Goal: Task Accomplishment & Management: Manage account settings

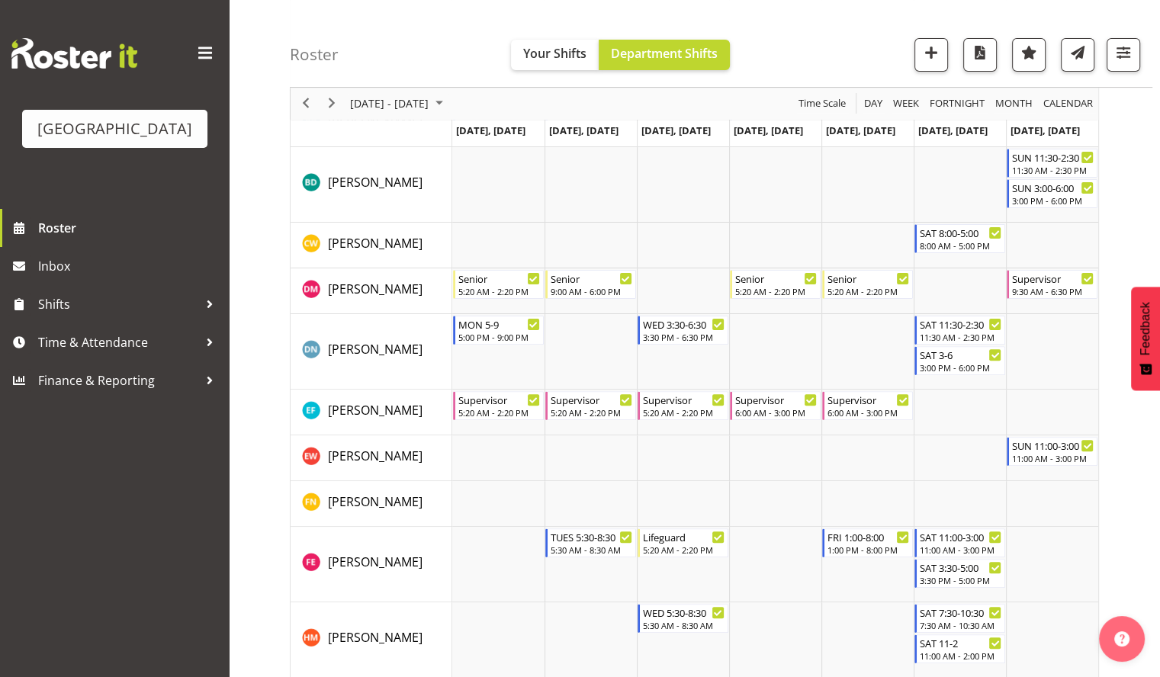
scroll to position [407, 0]
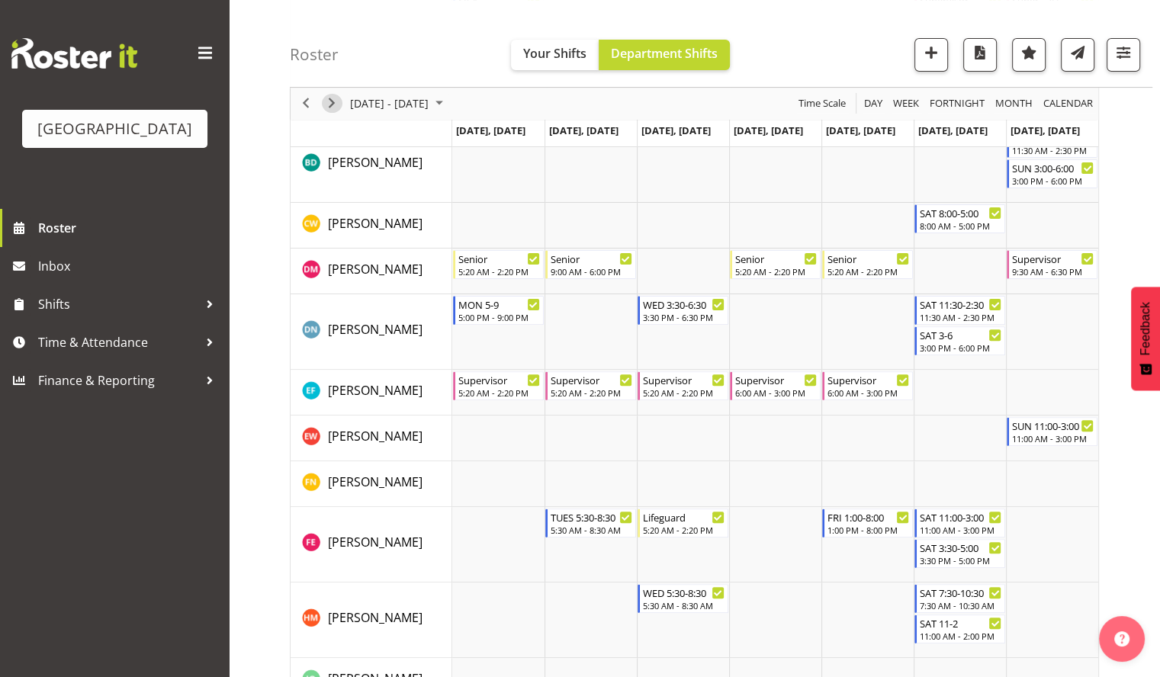
click at [335, 101] on span "Next" at bounding box center [331, 104] width 18 height 19
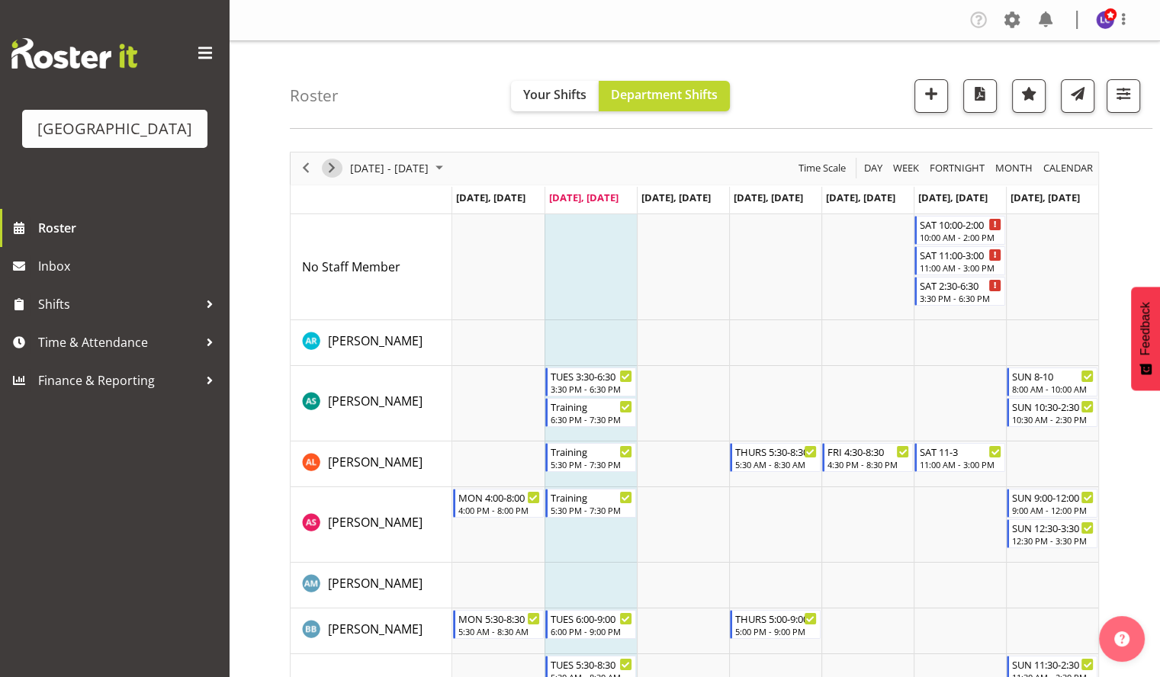
click at [342, 169] on div "next period" at bounding box center [332, 168] width 26 height 32
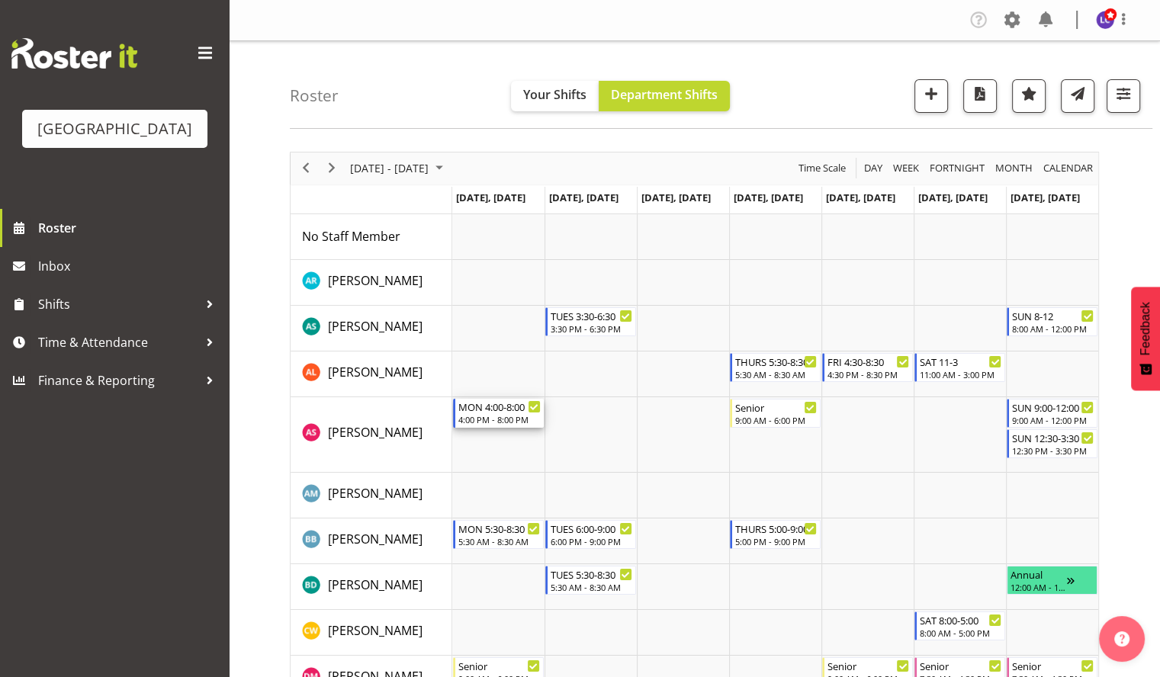
click at [496, 410] on div "MON 4:00-8:00" at bounding box center [499, 406] width 82 height 15
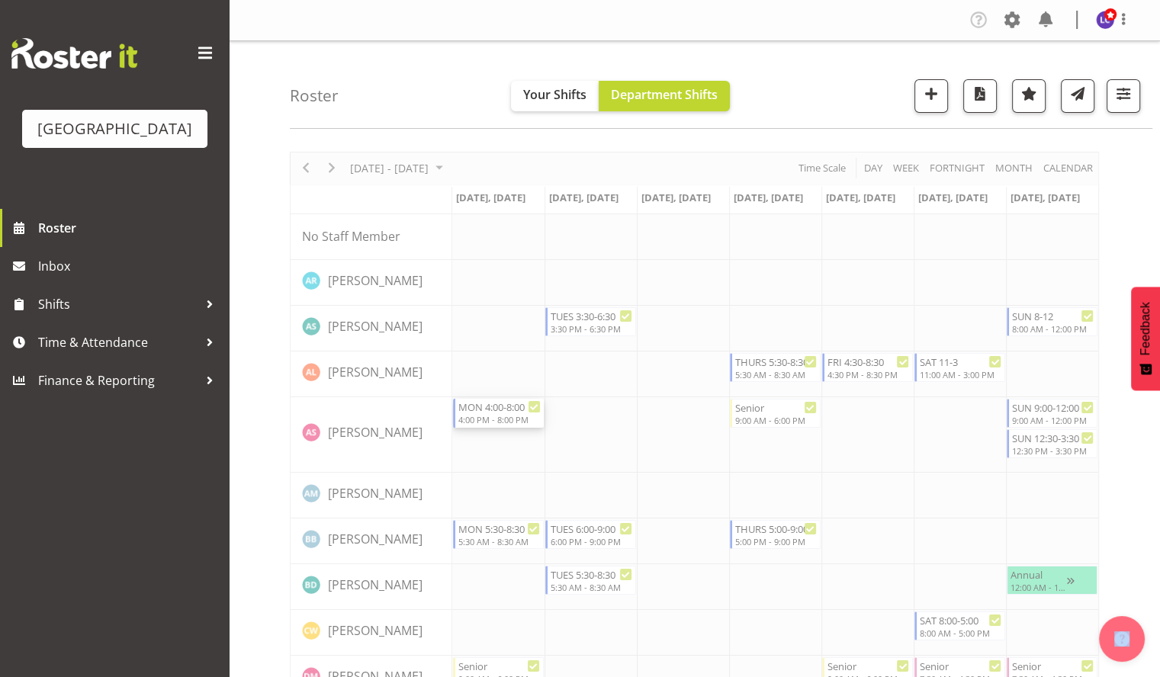
select select "7"
select select "2025"
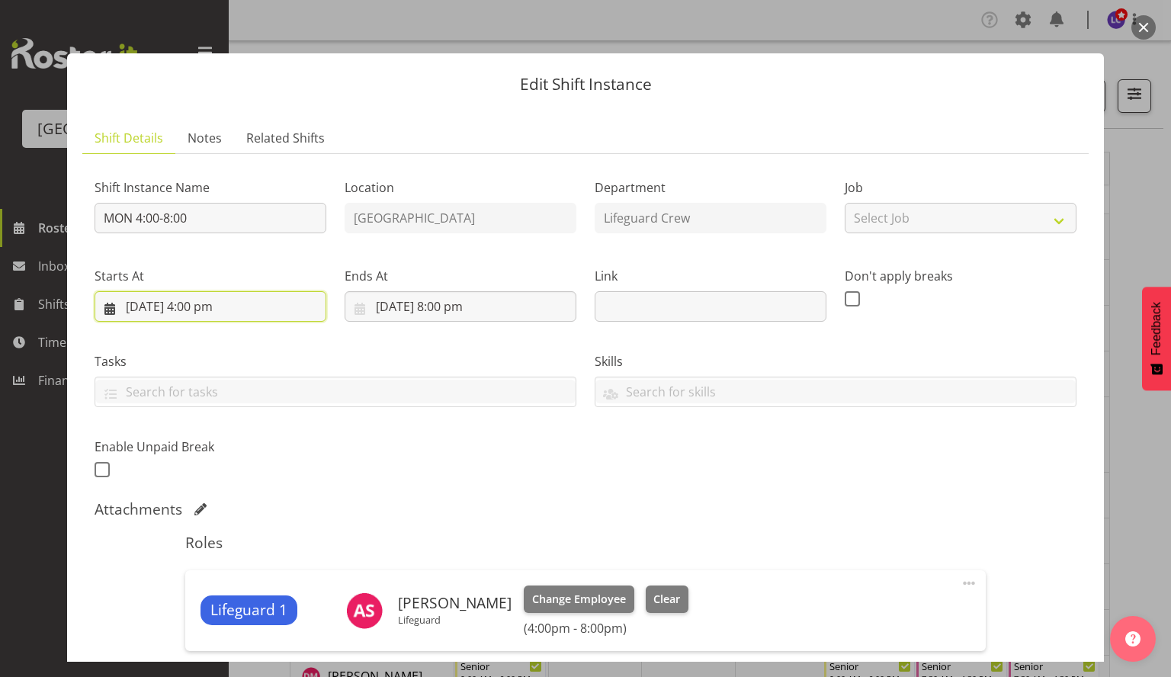
click at [225, 300] on input "18/08/2025, 4:00 pm" at bounding box center [211, 306] width 232 height 30
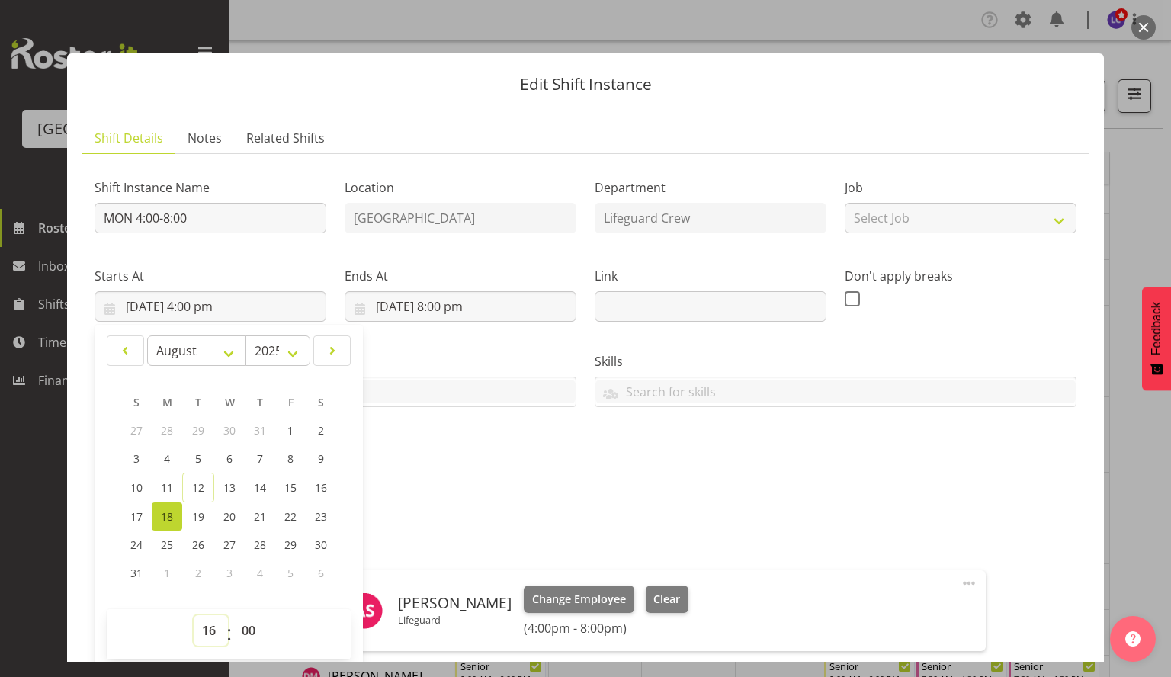
click at [207, 636] on select "00 01 02 03 04 05 06 07 08 09 10 11 12 13 14 15 16 17 18 19 20 21 22 23" at bounding box center [211, 630] width 34 height 30
select select "12"
click at [194, 615] on select "00 01 02 03 04 05 06 07 08 09 10 11 12 13 14 15 16 17 18 19 20 21 22 23" at bounding box center [211, 630] width 34 height 30
type input "18/08/2025, 12:00 pm"
click at [537, 448] on div "Shift Instance Name MON 4:00-8:00 Location Splash Palace Department Lifeguard C…" at bounding box center [585, 324] width 1000 height 334
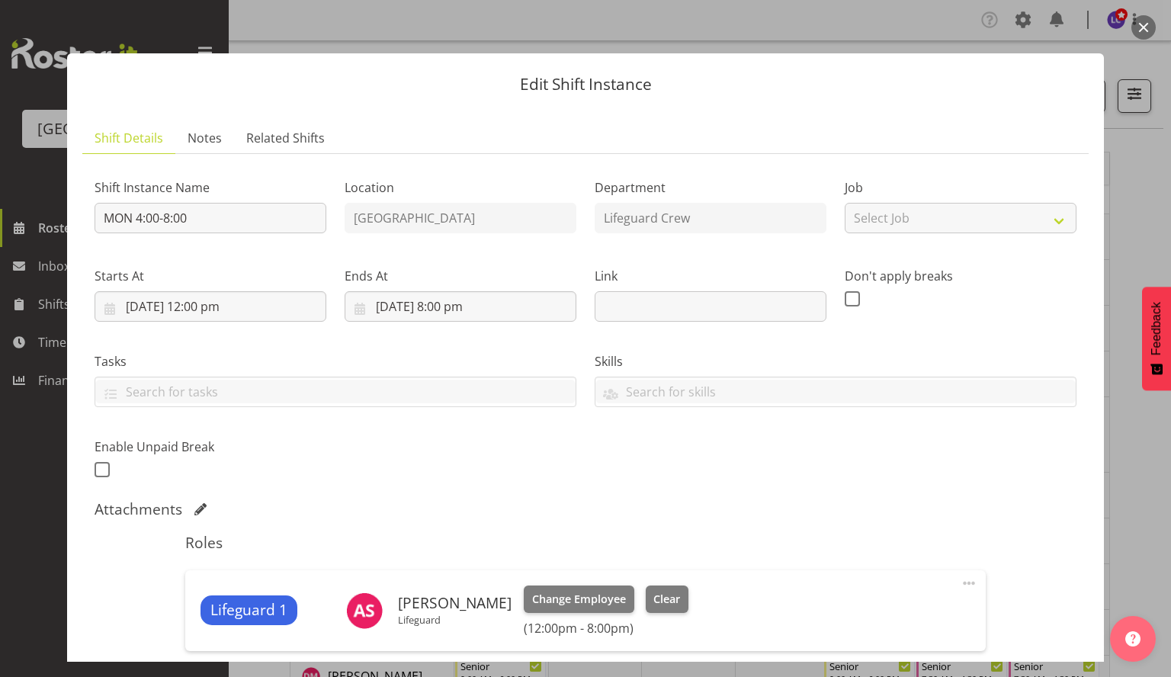
scroll to position [194, 0]
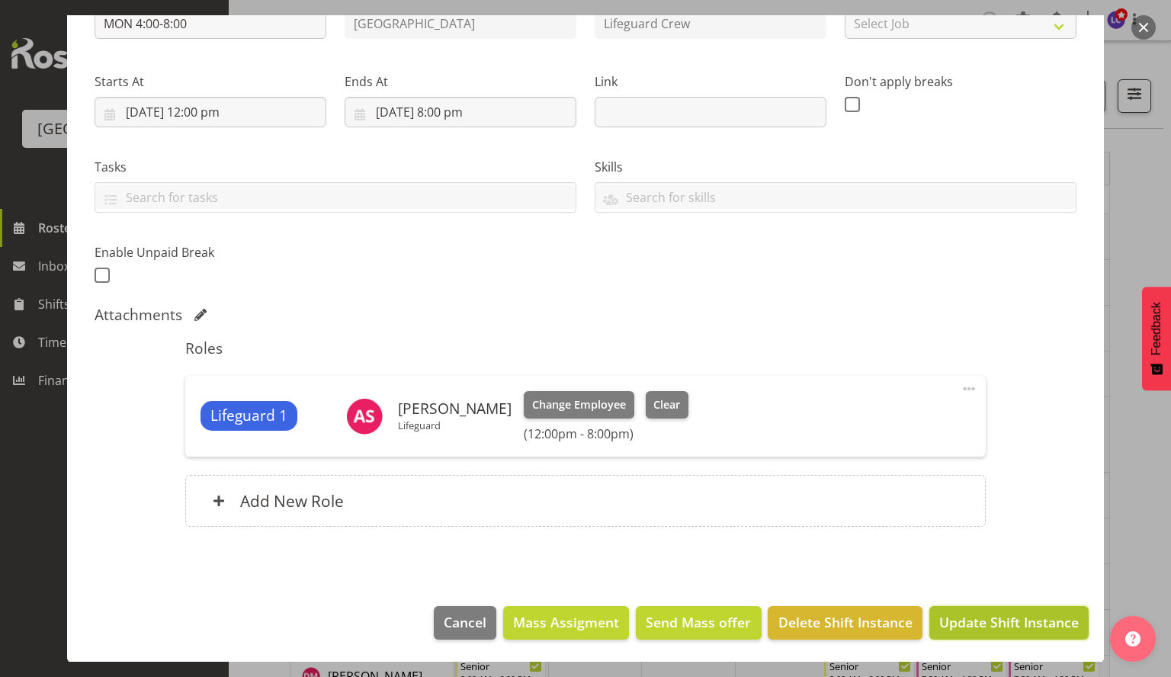
click at [990, 616] on span "Update Shift Instance" at bounding box center [1009, 622] width 140 height 20
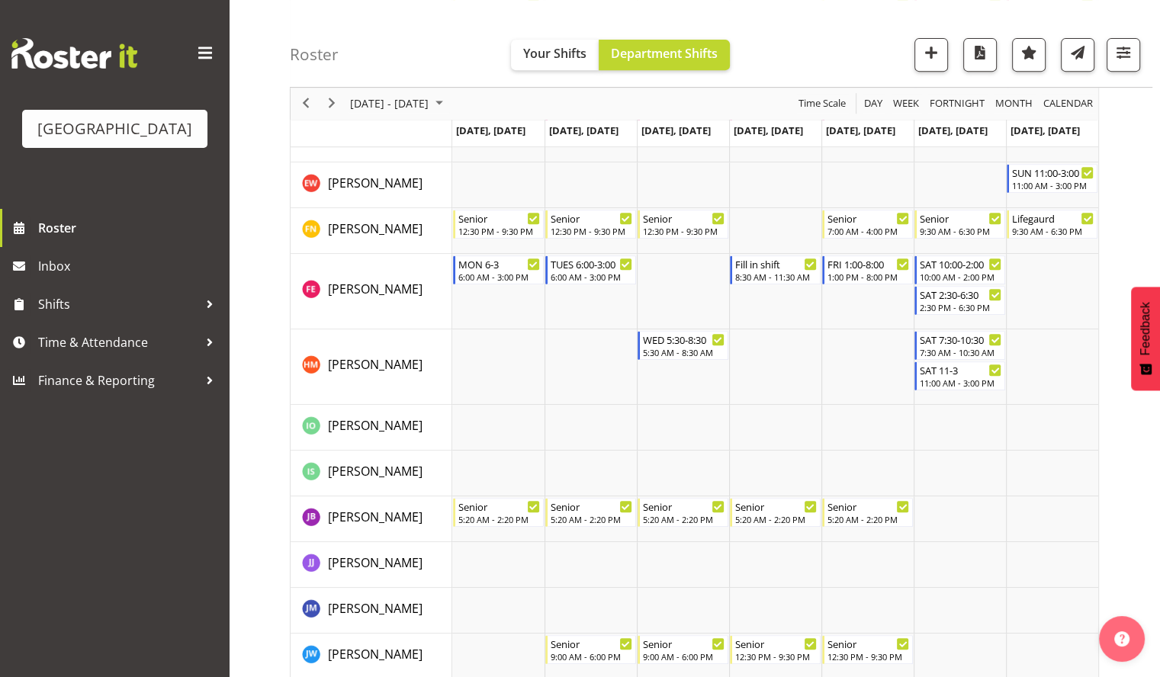
scroll to position [991, 0]
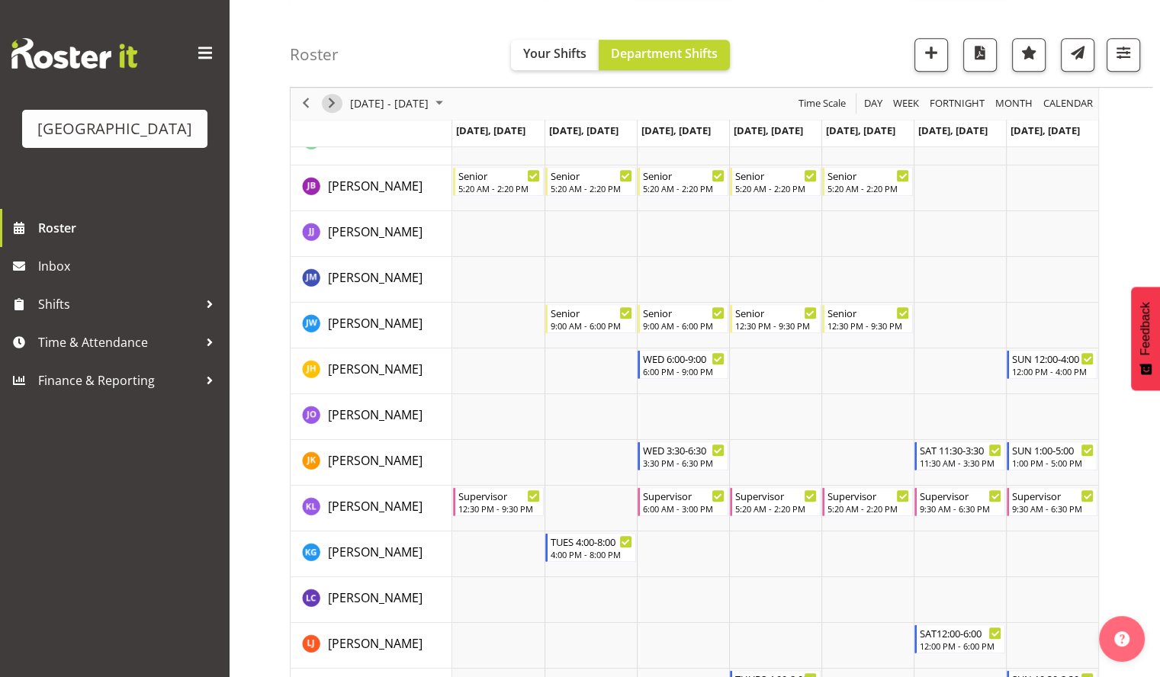
click at [332, 110] on span "Next" at bounding box center [331, 104] width 18 height 19
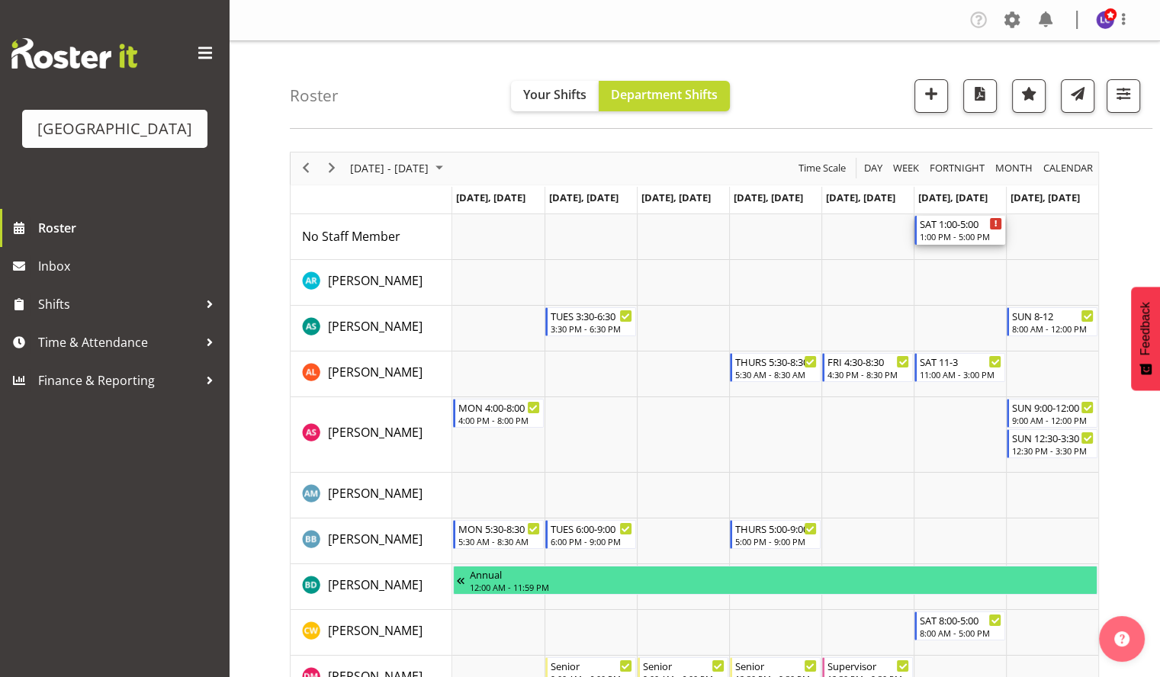
click at [926, 236] on div "1:00 PM - 5:00 PM" at bounding box center [960, 236] width 82 height 12
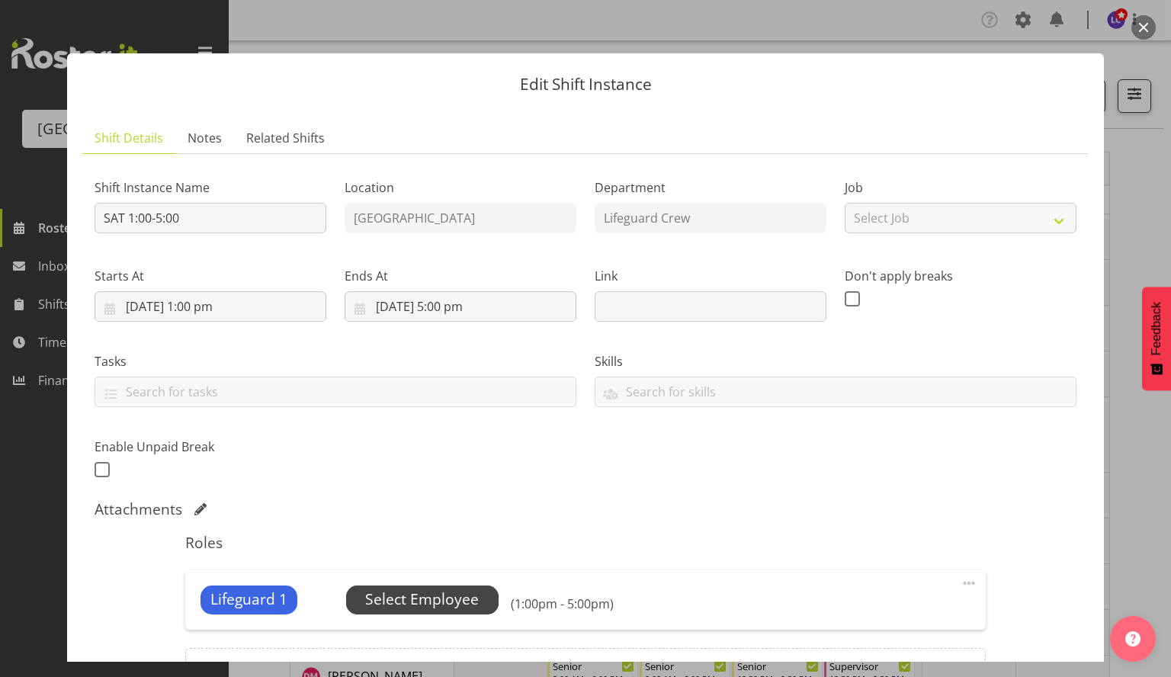
click at [422, 587] on span "Select Employee" at bounding box center [422, 599] width 152 height 29
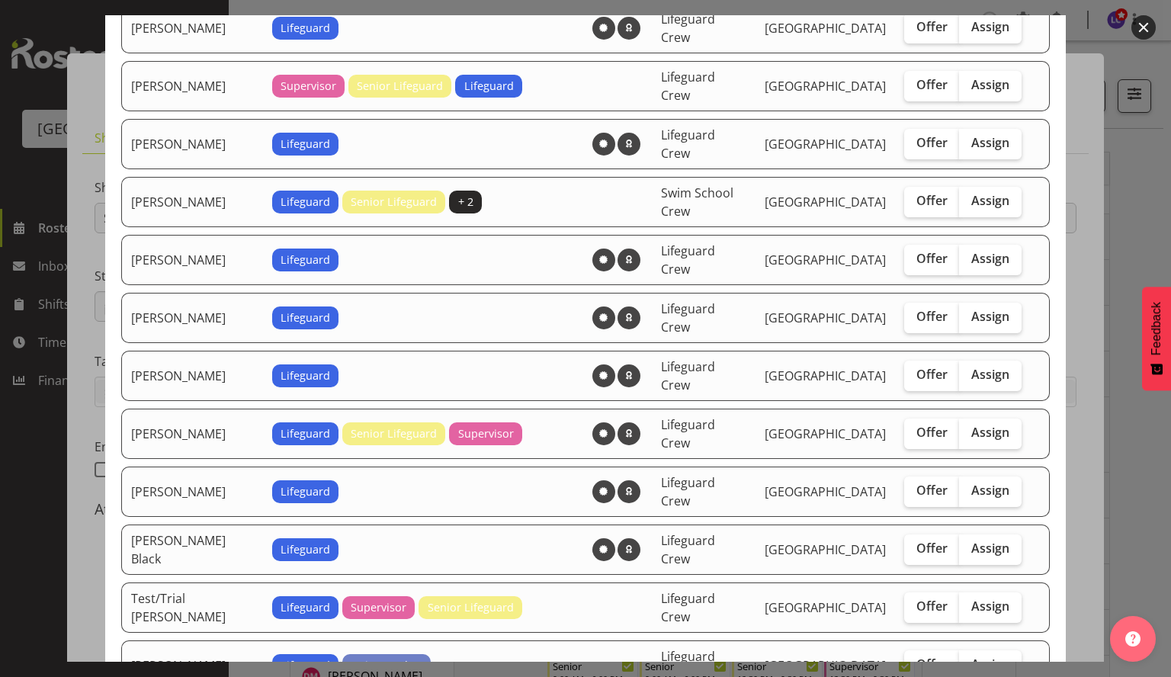
scroll to position [648, 0]
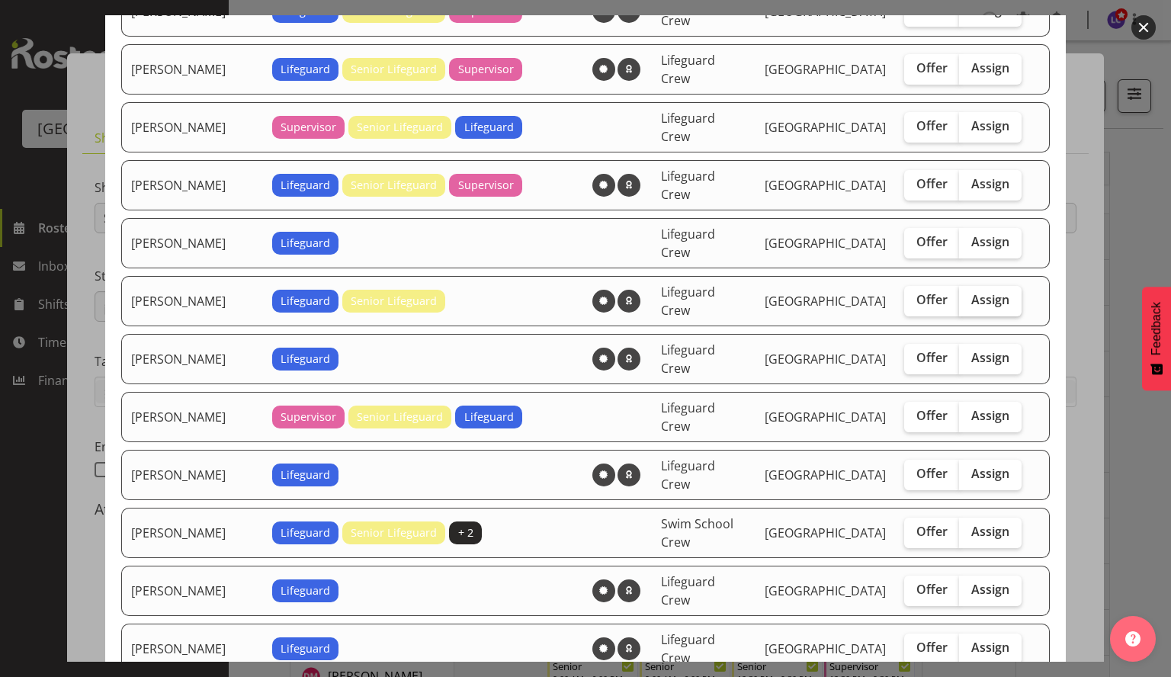
click at [971, 292] on span "Assign" at bounding box center [990, 299] width 38 height 15
click at [969, 295] on input "Assign" at bounding box center [964, 300] width 10 height 10
checkbox input "true"
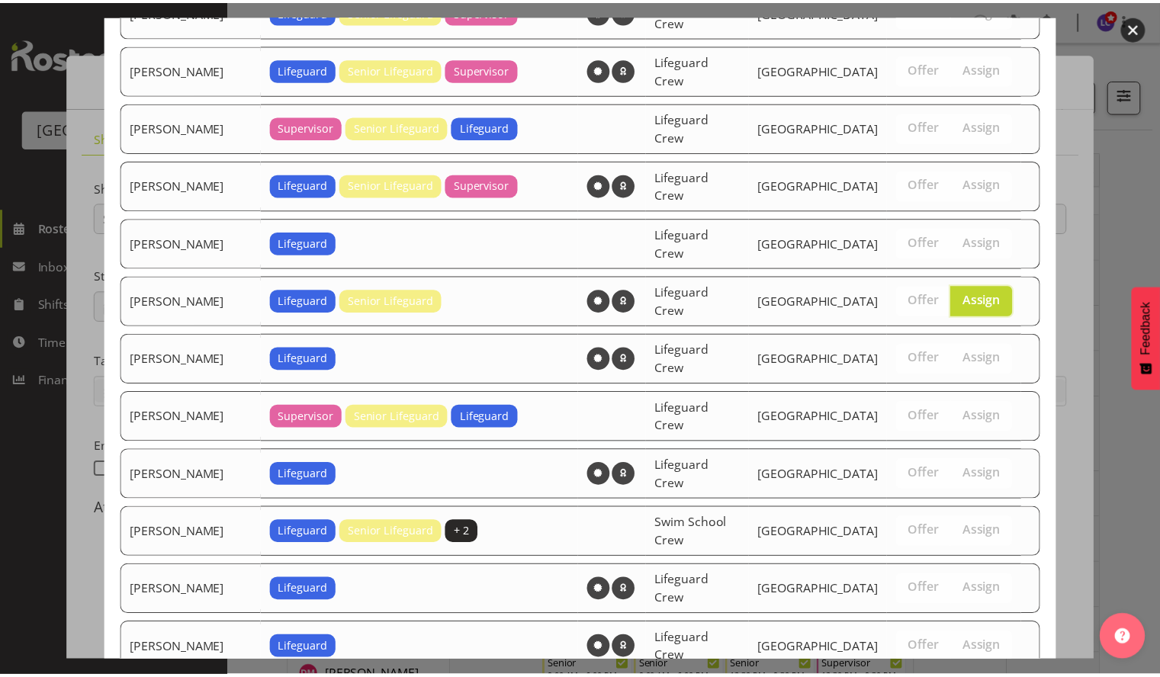
scroll to position [979, 0]
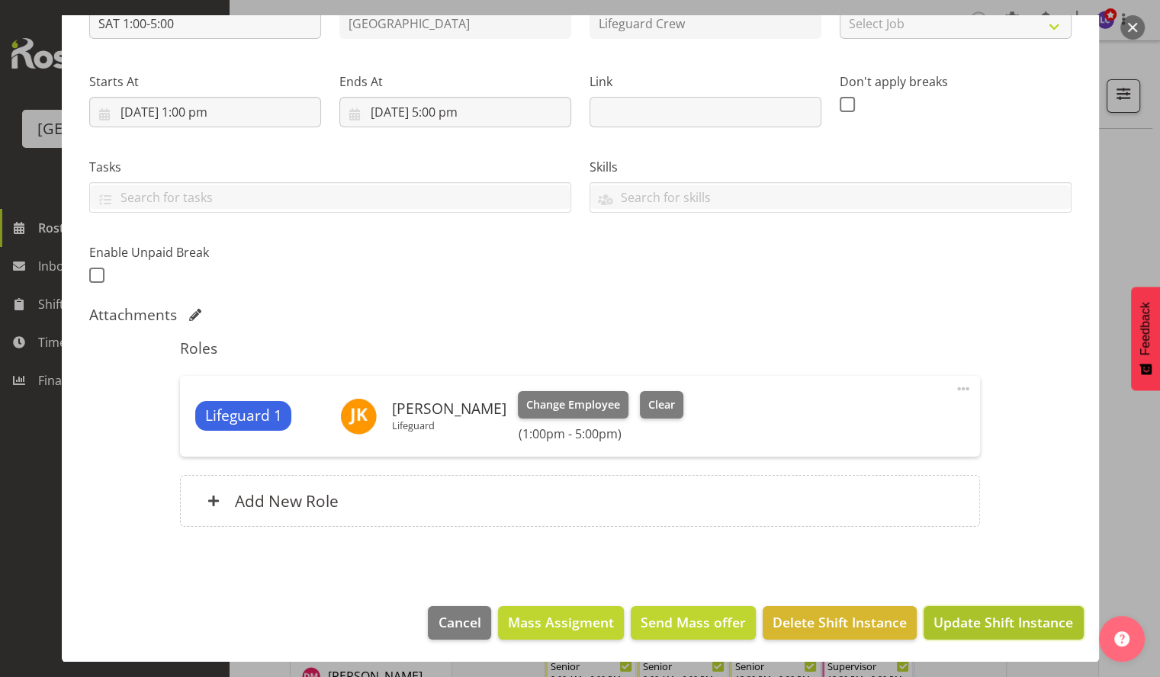
click at [1003, 624] on span "Update Shift Instance" at bounding box center [1003, 622] width 140 height 20
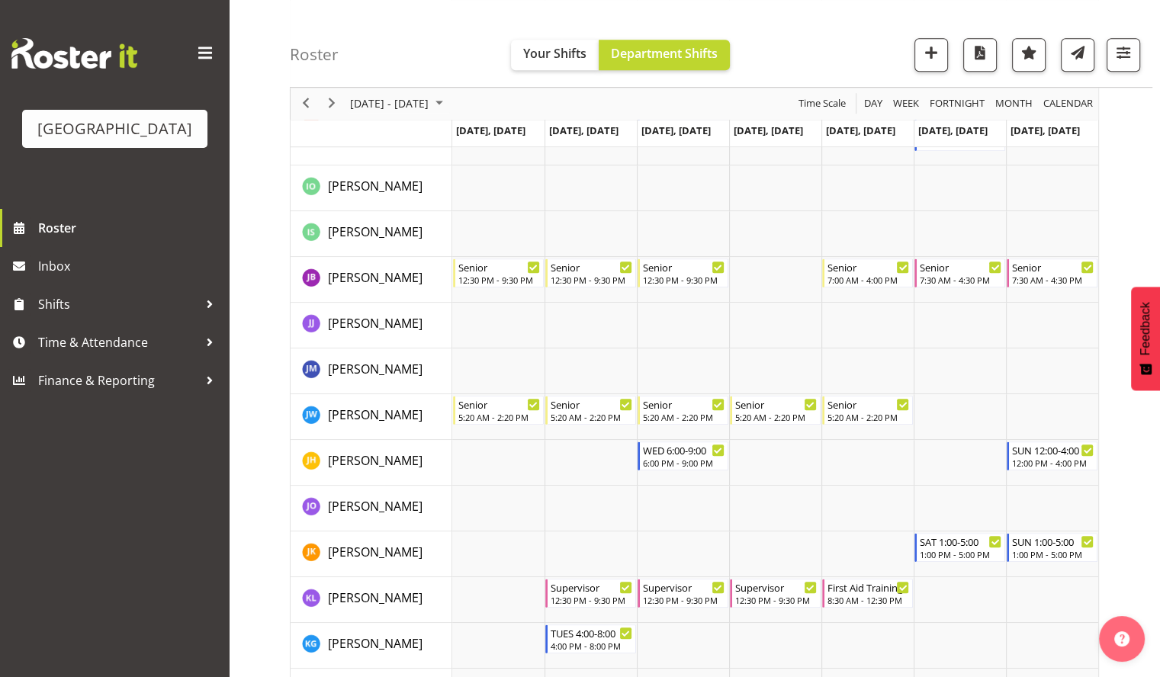
scroll to position [0, 0]
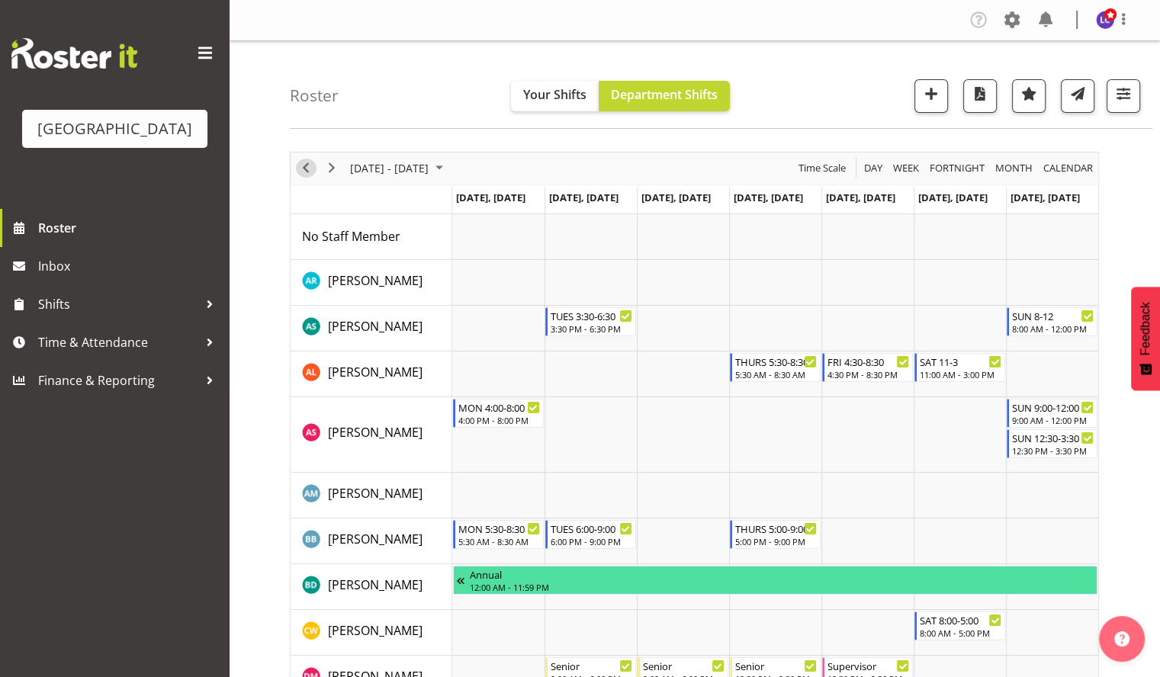
click at [306, 170] on span "Previous" at bounding box center [306, 168] width 18 height 19
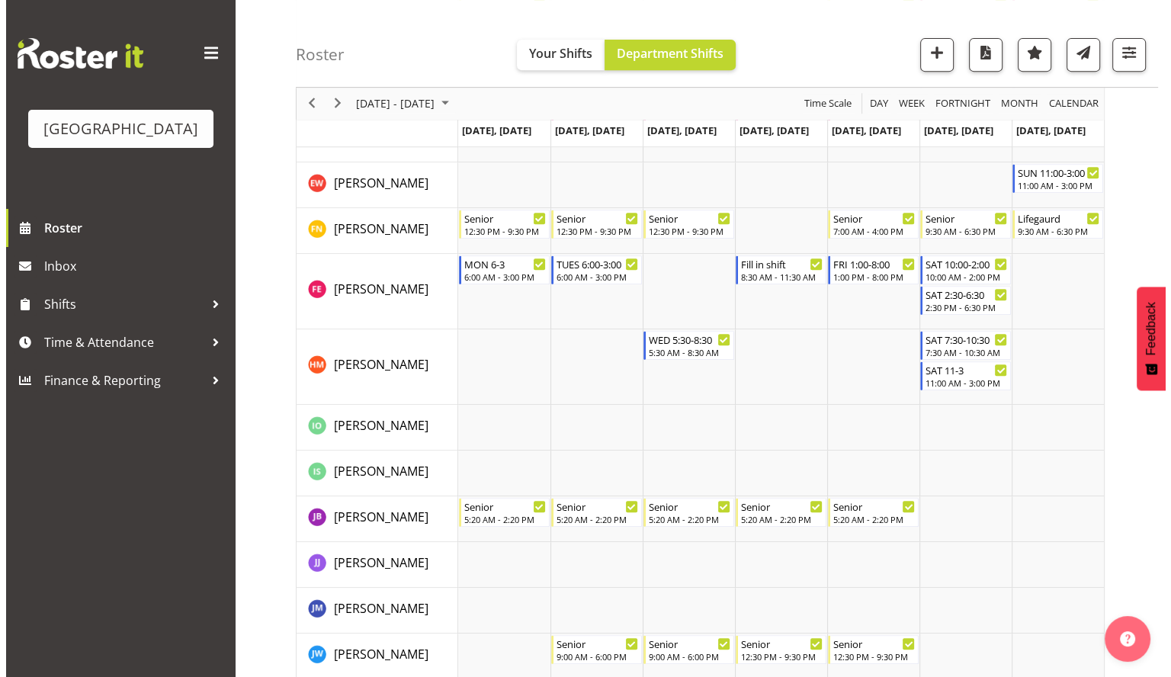
scroll to position [991, 0]
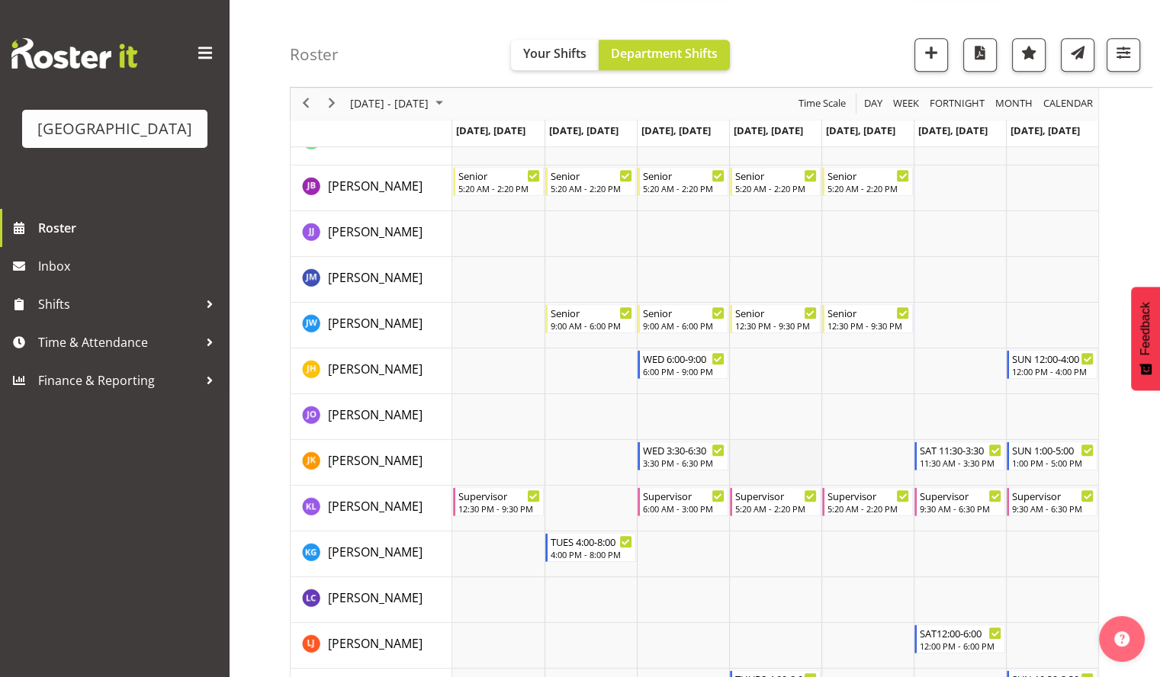
click at [770, 464] on td "Timeline Week of August 19, 2025" at bounding box center [775, 463] width 92 height 46
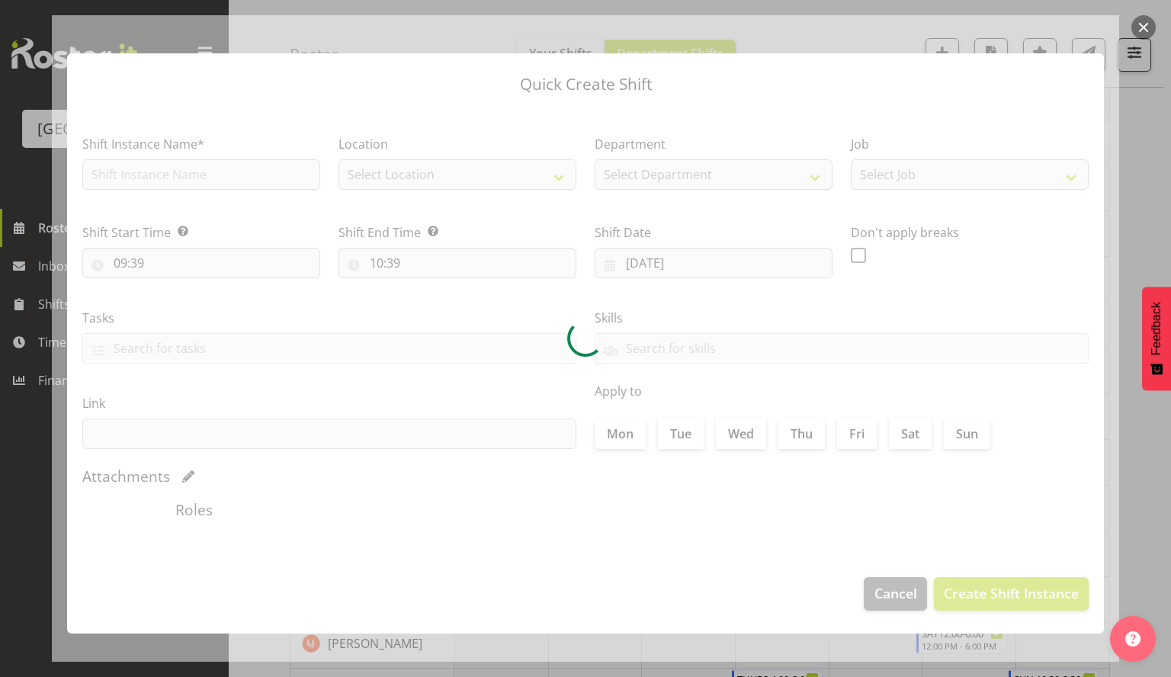
type input "21/08/2025"
checkbox input "true"
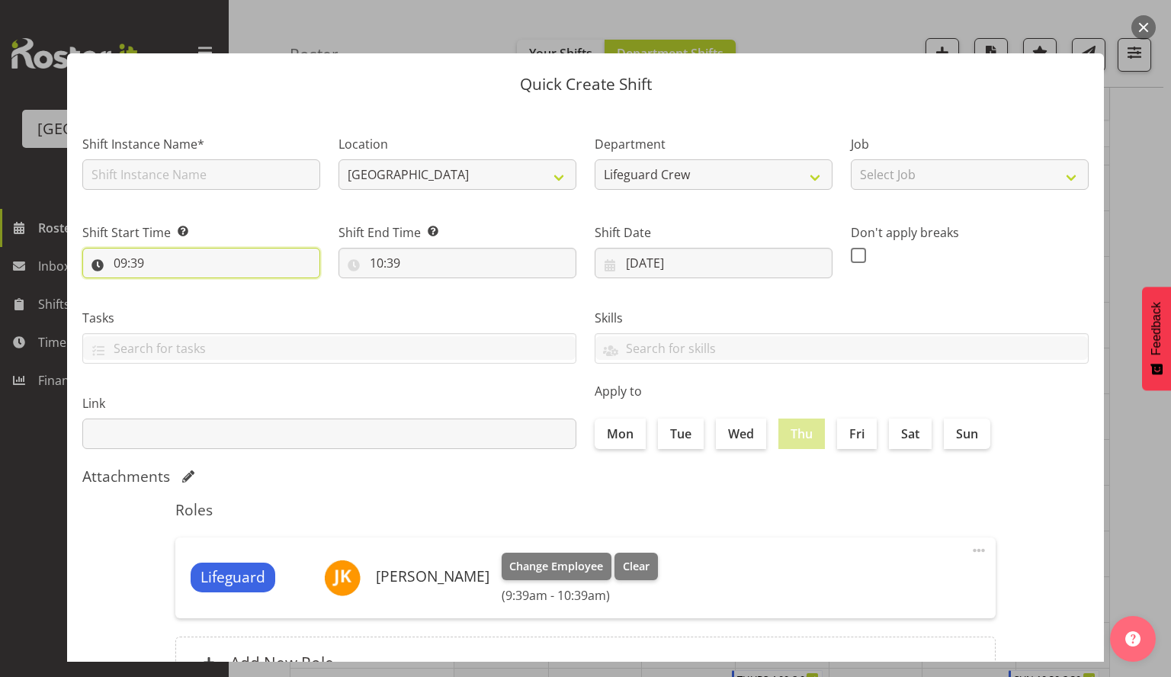
click at [260, 271] on input "09:39" at bounding box center [201, 263] width 238 height 30
click at [172, 307] on select "00 01 02 03 04 05 06 07 08 09 10 11 12 13 14 15 16 17 18 19 20 21 22 23" at bounding box center [186, 302] width 34 height 30
click at [169, 287] on select "00 01 02 03 04 05 06 07 08 09 10 11 12 13 14 15 16 17 18 19 20 21 22 23" at bounding box center [186, 302] width 34 height 30
click at [222, 308] on select "00 01 02 03 04 05 06 07 08 09 10 11 12 13 14 15 16 17 18 19 20 21 22 23 24 25 2…" at bounding box center [226, 302] width 34 height 30
select select "0"
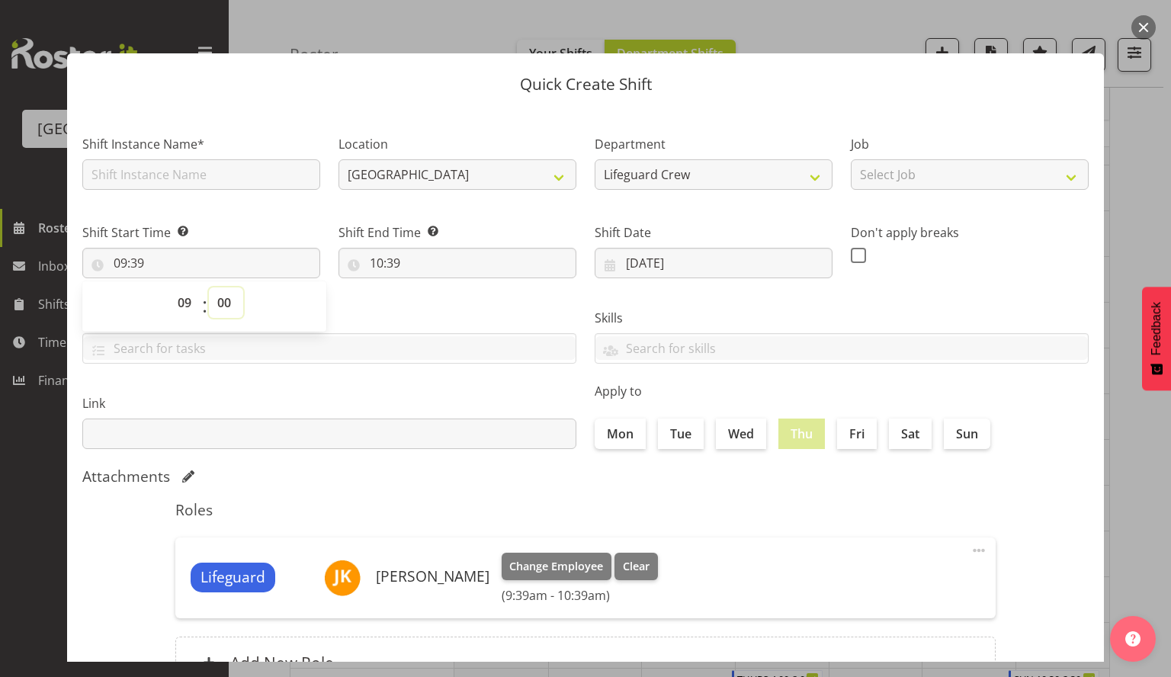
click at [209, 287] on select "00 01 02 03 04 05 06 07 08 09 10 11 12 13 14 15 16 17 18 19 20 21 22 23 24 25 2…" at bounding box center [226, 302] width 34 height 30
type input "09:00"
click at [403, 302] on div "Tasks TEST123" at bounding box center [329, 329] width 512 height 85
click at [370, 252] on input "10:39" at bounding box center [457, 263] width 238 height 30
drag, startPoint x: 371, startPoint y: 253, endPoint x: 406, endPoint y: 265, distance: 37.1
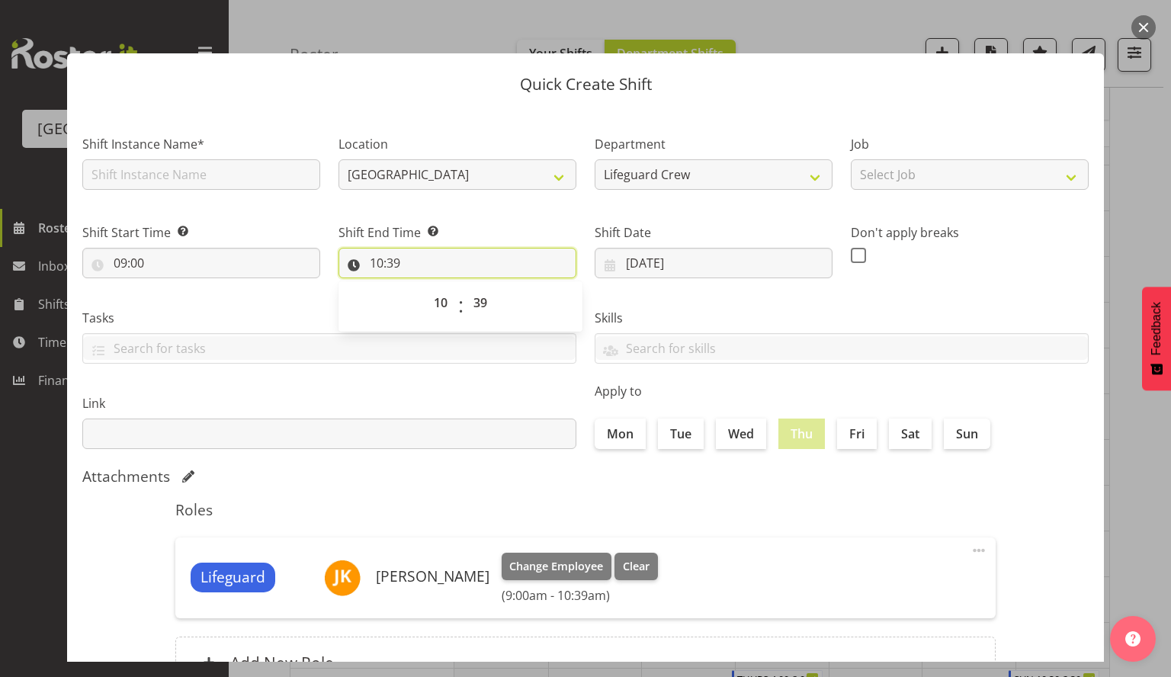
click at [406, 265] on input "10:39" at bounding box center [457, 263] width 238 height 30
click at [383, 259] on input "10:39" at bounding box center [457, 263] width 238 height 30
click at [438, 298] on select "00 01 02 03 04 05 06 07 08 09 10 11 12 13 14 15 16 17 18 19 20 21 22 23" at bounding box center [442, 302] width 34 height 30
select select "13"
click at [425, 287] on select "00 01 02 03 04 05 06 07 08 09 10 11 12 13 14 15 16 17 18 19 20 21 22 23" at bounding box center [442, 302] width 34 height 30
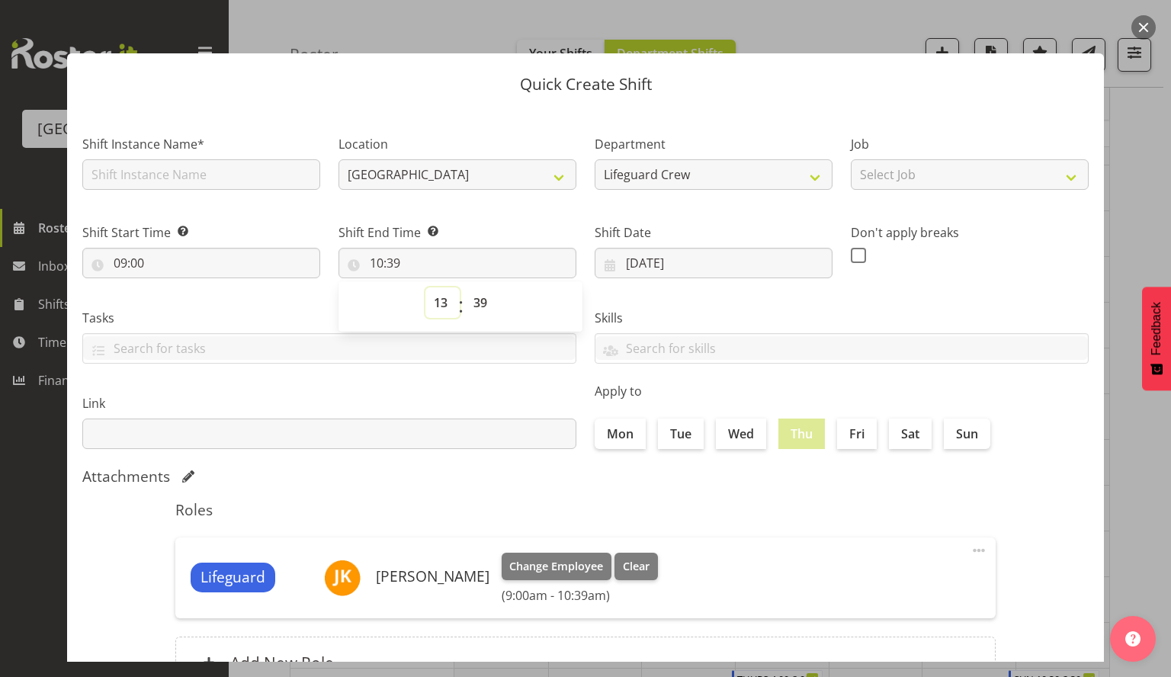
type input "13:39"
click at [483, 306] on select "00 01 02 03 04 05 06 07 08 09 10 11 12 13 14 15 16 17 18 19 20 21 22 23 24 25 2…" at bounding box center [482, 302] width 34 height 30
click at [448, 303] on select "00 01 02 03 04 05 06 07 08 09 10 11 12 13 14 15 16 17 18 19 20 21 22 23" at bounding box center [442, 302] width 34 height 30
click at [127, 255] on input "09:00" at bounding box center [201, 263] width 238 height 30
click at [374, 259] on input "13:39" at bounding box center [457, 263] width 238 height 30
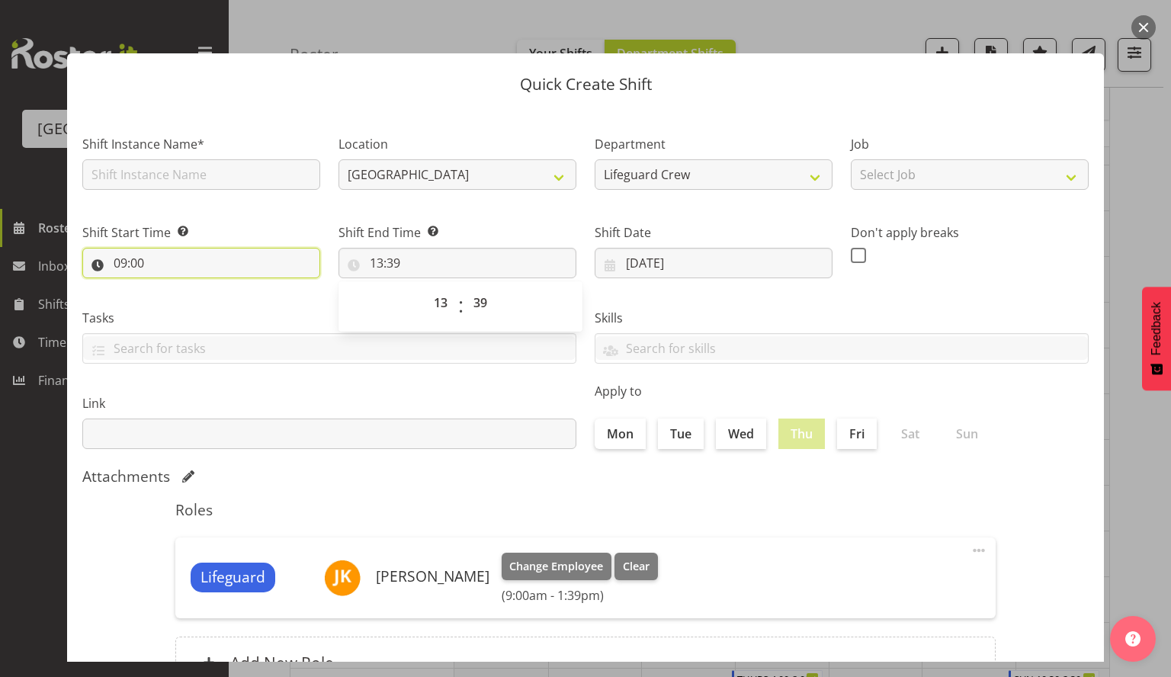
click at [126, 259] on input "09:00" at bounding box center [201, 263] width 238 height 30
click at [181, 293] on select "00 01 02 03 04 05 06 07 08 09 10 11 12 13 14 15 16 17 18 19 20 21 22 23" at bounding box center [186, 302] width 34 height 30
select select "8"
click at [169, 287] on select "00 01 02 03 04 05 06 07 08 09 10 11 12 13 14 15 16 17 18 19 20 21 22 23" at bounding box center [186, 302] width 34 height 30
type input "08:00"
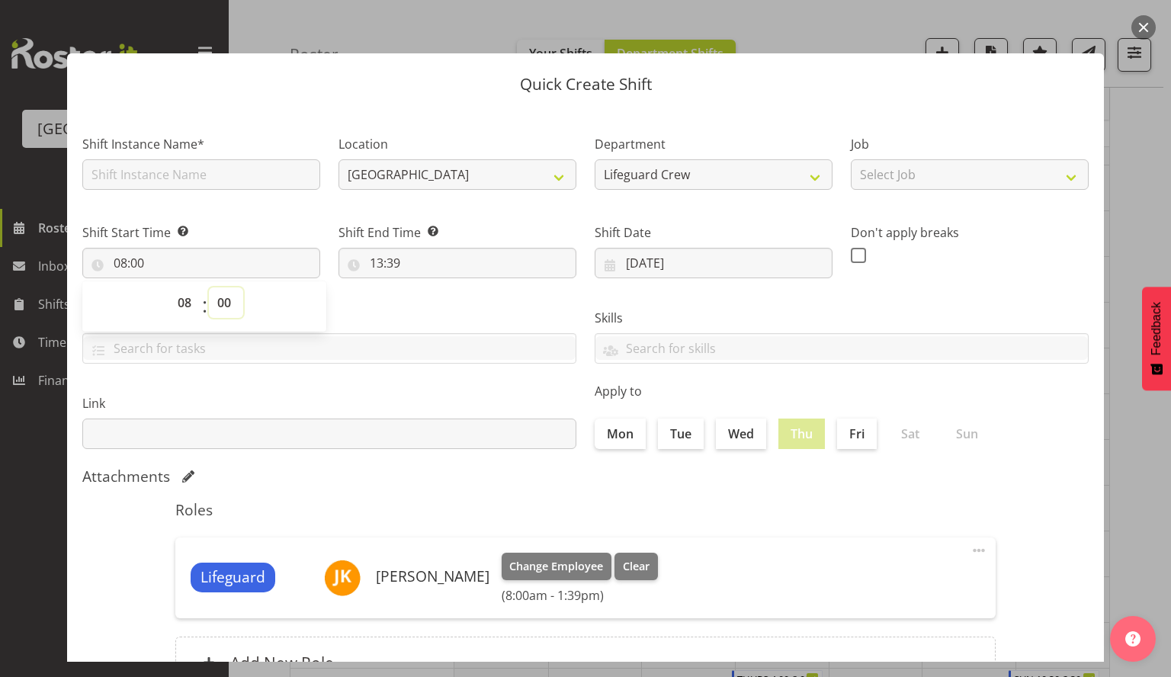
click at [225, 305] on select "00 01 02 03 04 05 06 07 08 09 10 11 12 13 14 15 16 17 18 19 20 21 22 23 24 25 2…" at bounding box center [226, 302] width 34 height 30
select select "30"
click at [209, 287] on select "00 01 02 03 04 05 06 07 08 09 10 11 12 13 14 15 16 17 18 19 20 21 22 23 24 25 2…" at bounding box center [226, 302] width 34 height 30
type input "08:30"
click at [436, 343] on input "text" at bounding box center [329, 348] width 492 height 24
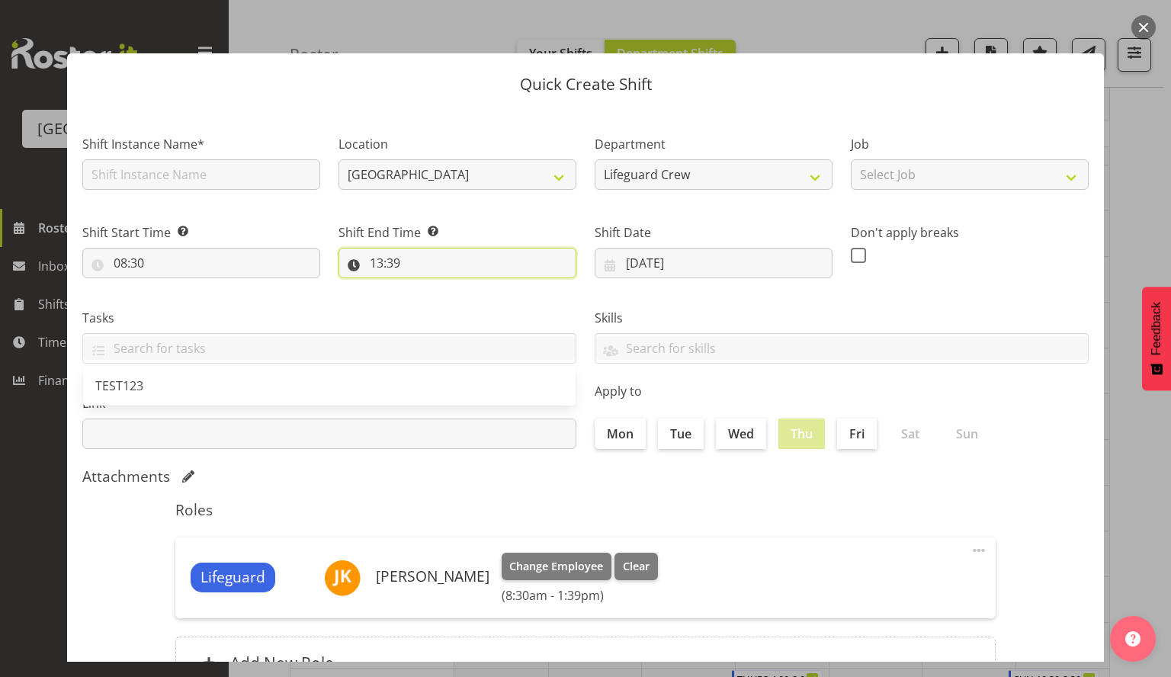
click at [421, 271] on input "13:39" at bounding box center [457, 263] width 238 height 30
click at [442, 306] on select "00 01 02 03 04 05 06 07 08 09 10 11 12 13 14 15 16 17 18 19 20 21 22 23" at bounding box center [442, 302] width 34 height 30
select select "12"
click at [425, 287] on select "00 01 02 03 04 05 06 07 08 09 10 11 12 13 14 15 16 17 18 19 20 21 22 23" at bounding box center [442, 302] width 34 height 30
type input "12:39"
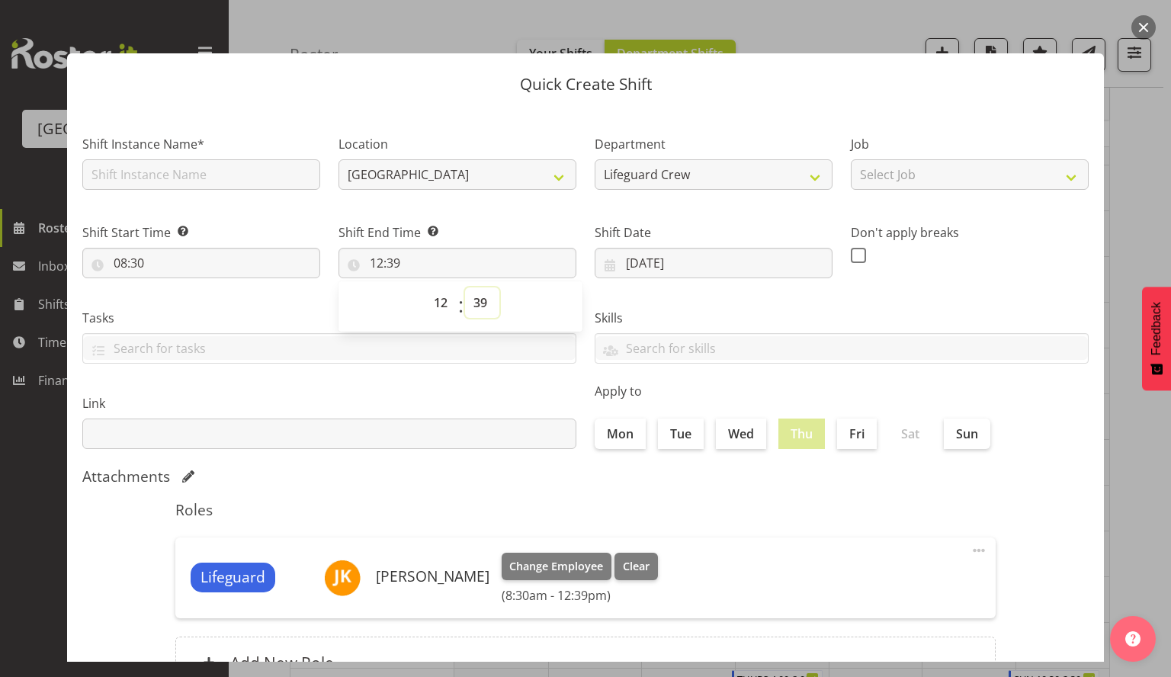
click at [480, 303] on select "00 01 02 03 04 05 06 07 08 09 10 11 12 13 14 15 16 17 18 19 20 21 22 23 24 25 2…" at bounding box center [482, 302] width 34 height 30
select select "0"
click at [465, 287] on select "00 01 02 03 04 05 06 07 08 09 10 11 12 13 14 15 16 17 18 19 20 21 22 23 24 25 2…" at bounding box center [482, 302] width 34 height 30
type input "12:00"
click at [525, 402] on label "Link" at bounding box center [329, 403] width 494 height 18
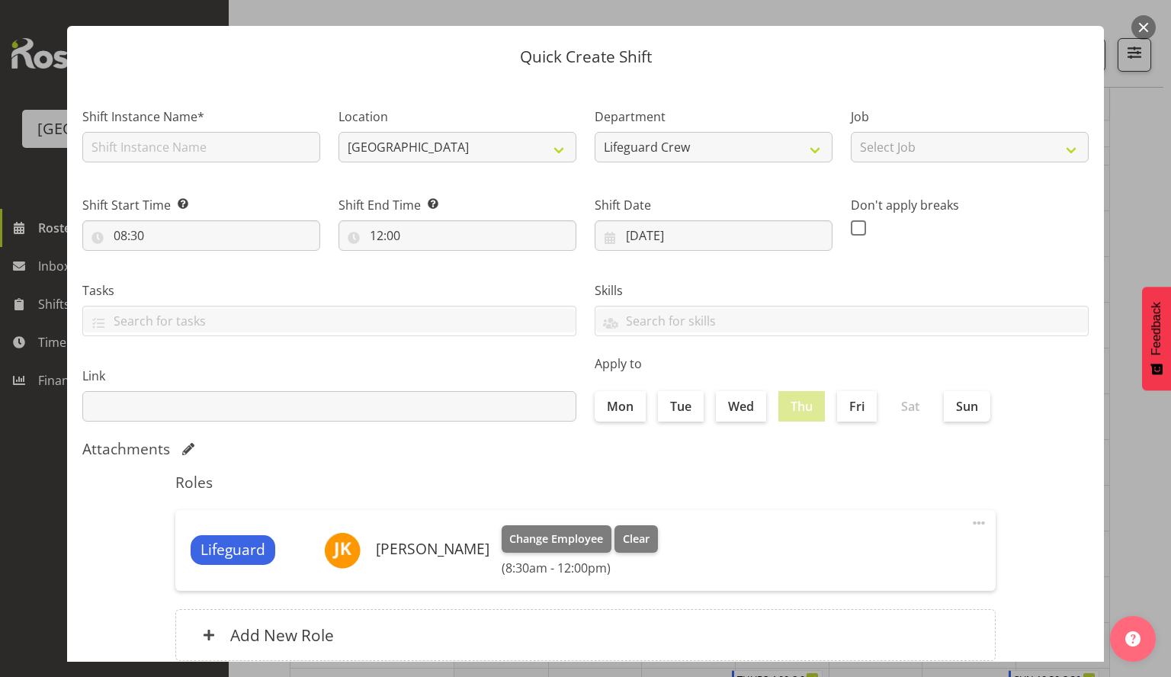
scroll to position [0, 0]
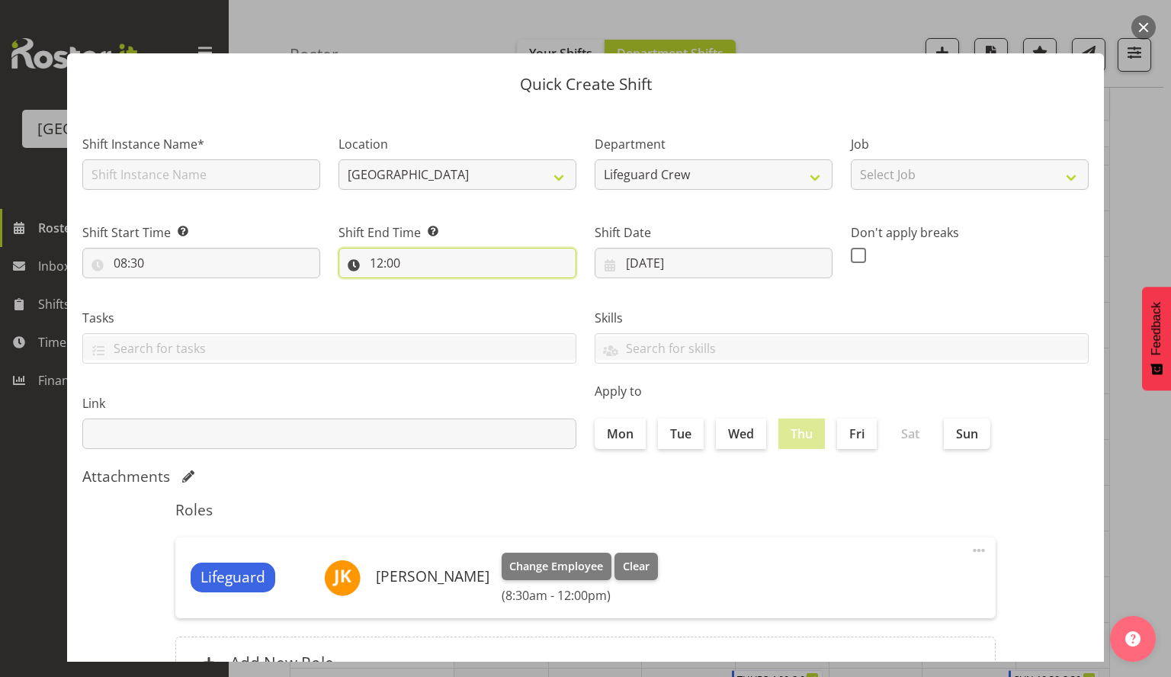
click at [403, 255] on input "12:00" at bounding box center [457, 263] width 238 height 30
click at [476, 295] on select "00 01 02 03 04 05 06 07 08 09 10 11 12 13 14 15 16 17 18 19 20 21 22 23 24 25 2…" at bounding box center [482, 302] width 34 height 30
select select "12"
click at [465, 287] on select "00 01 02 03 04 05 06 07 08 09 10 11 12 13 14 15 16 17 18 19 20 21 22 23 24 25 2…" at bounding box center [482, 302] width 34 height 30
type input "12:12"
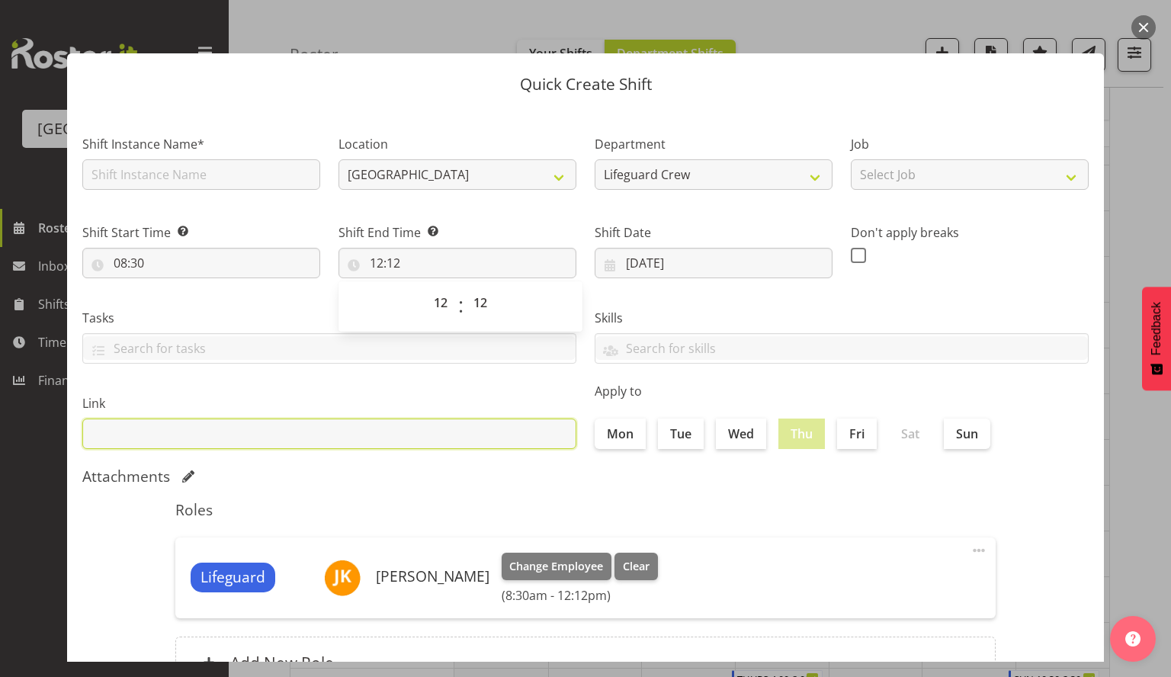
click at [481, 421] on input "text" at bounding box center [329, 434] width 494 height 30
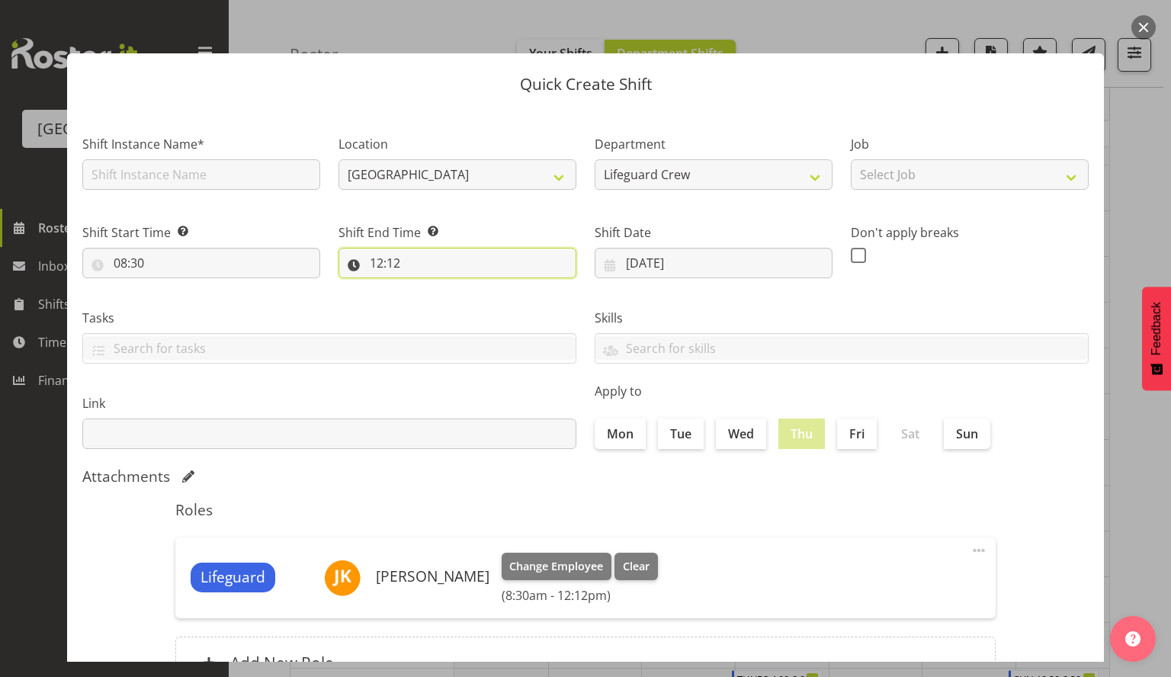
click at [401, 274] on input "12:12" at bounding box center [457, 263] width 238 height 30
click at [482, 302] on select "00 01 02 03 04 05 06 07 08 09 10 11 12 13 14 15 16 17 18 19 20 21 22 23 24 25 2…" at bounding box center [482, 302] width 34 height 30
select select "0"
click at [465, 287] on select "00 01 02 03 04 05 06 07 08 09 10 11 12 13 14 15 16 17 18 19 20 21 22 23 24 25 2…" at bounding box center [482, 302] width 34 height 30
type input "12:00"
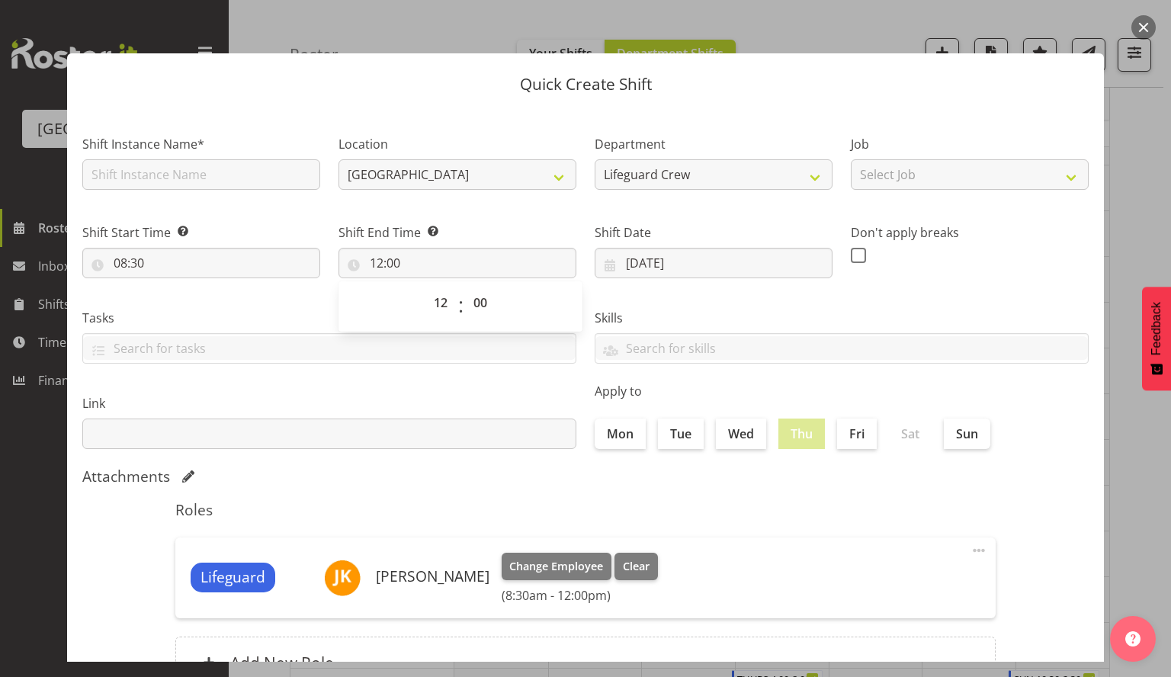
click at [535, 368] on div "Tasks TEST123" at bounding box center [329, 329] width 512 height 85
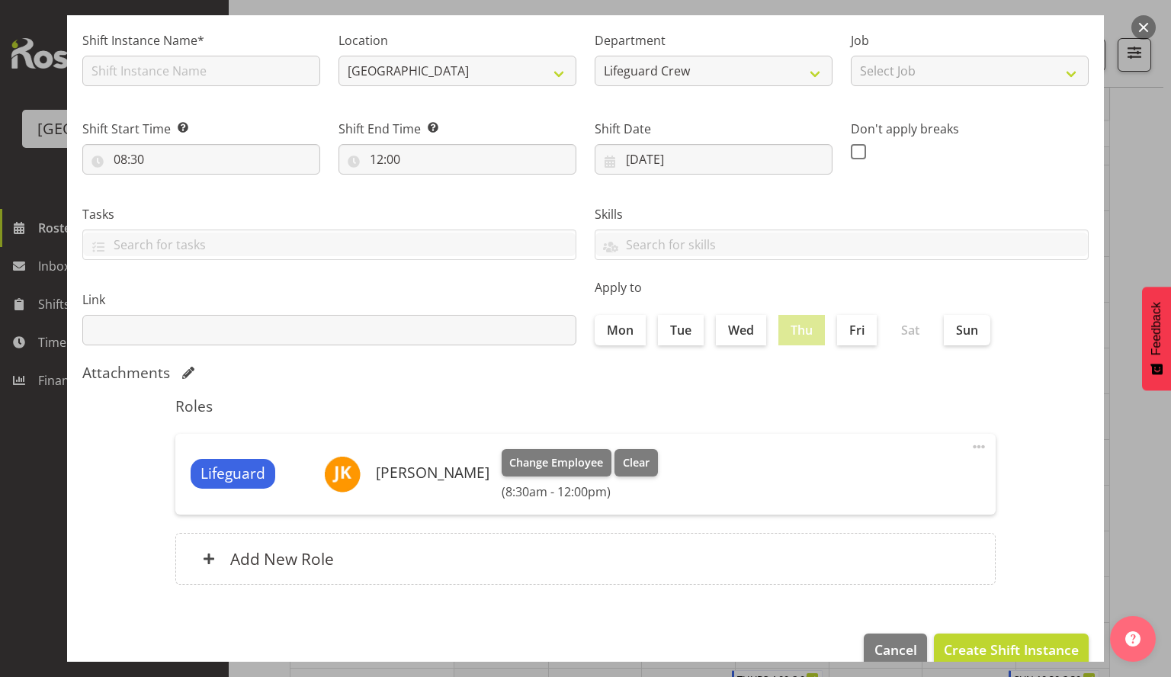
scroll to position [131, 0]
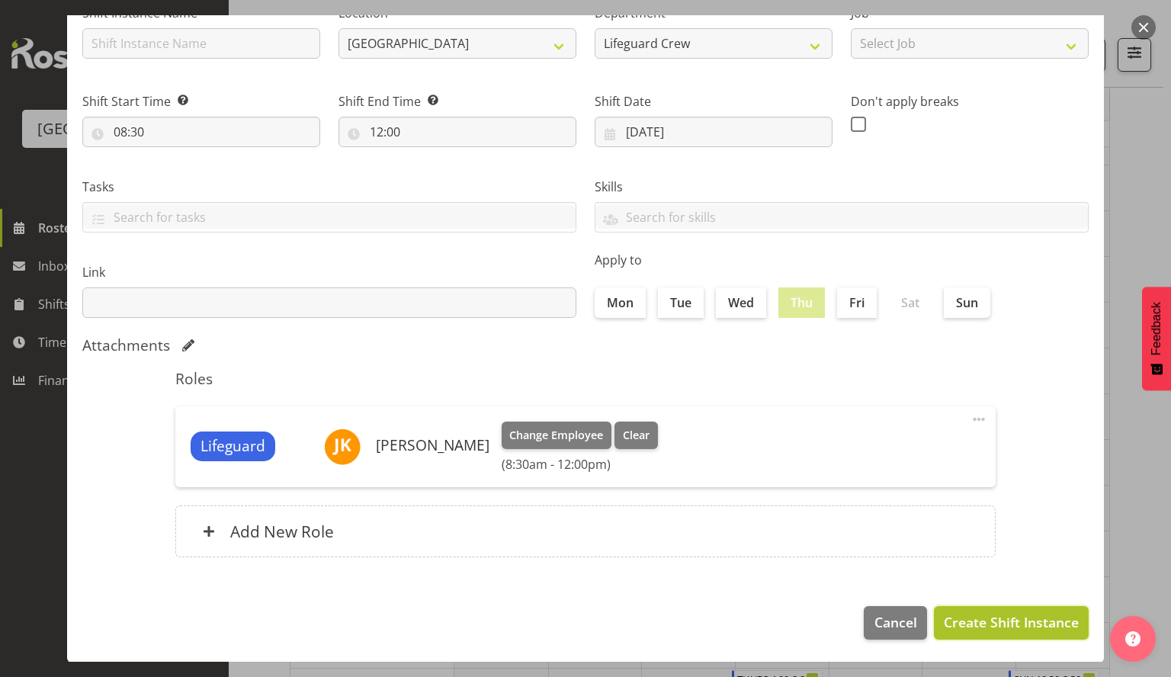
click at [1012, 634] on button "Create Shift Instance" at bounding box center [1011, 623] width 155 height 34
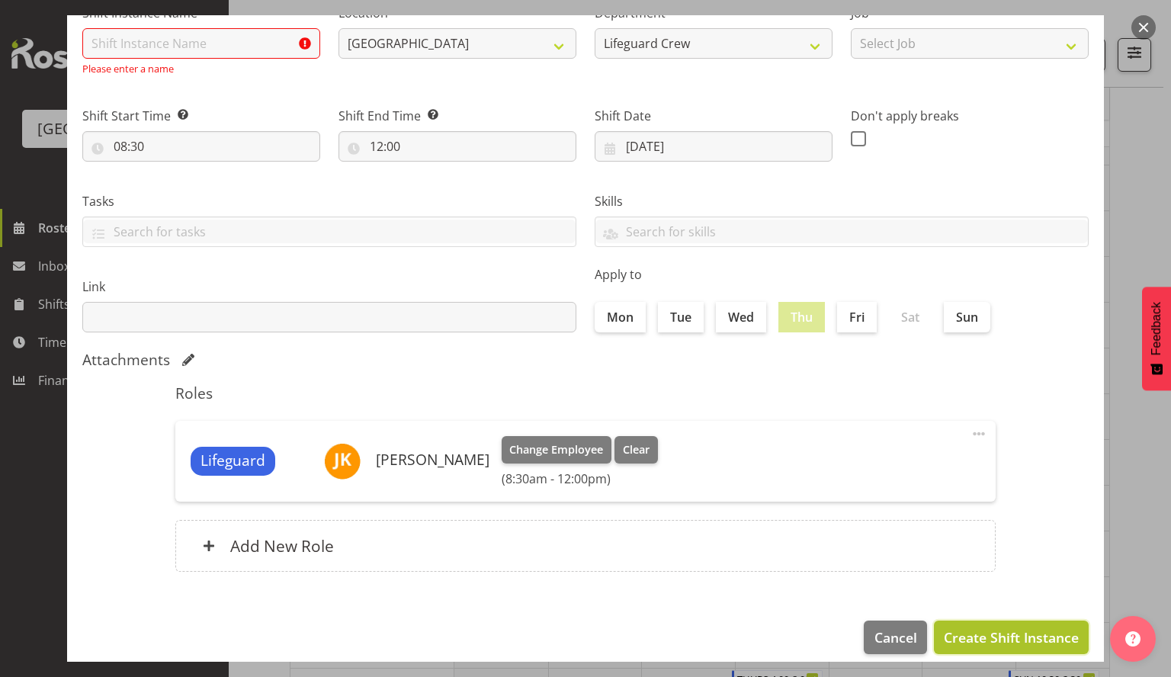
click at [1012, 634] on span "Create Shift Instance" at bounding box center [1011, 637] width 135 height 20
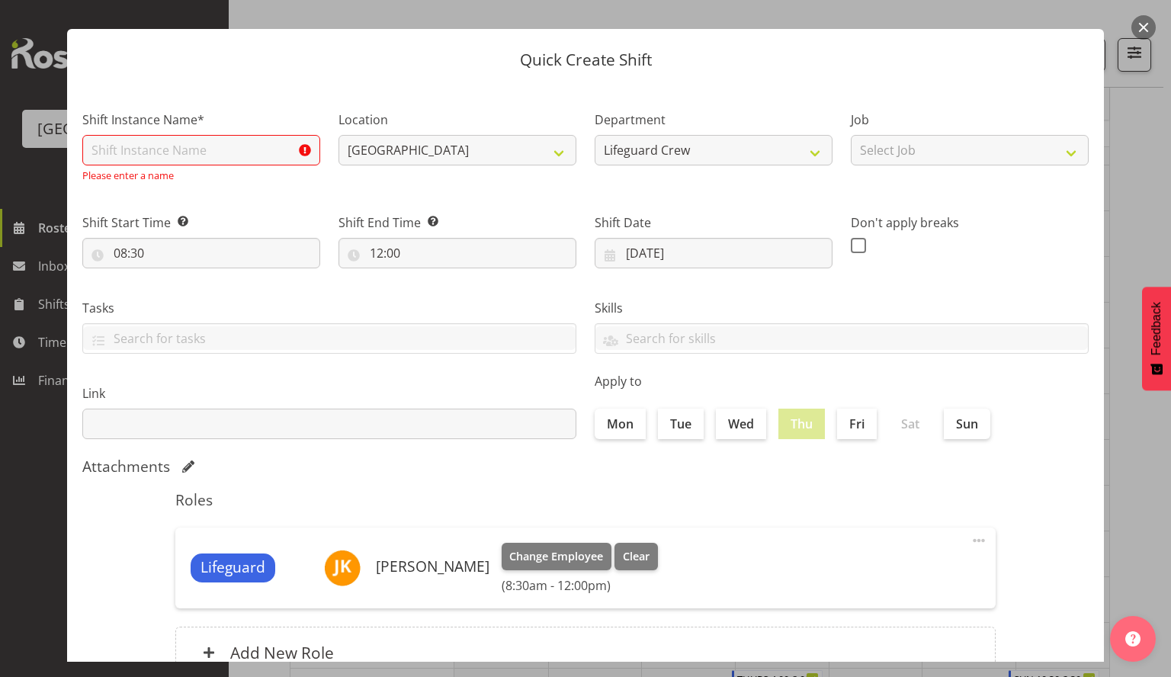
scroll to position [0, 0]
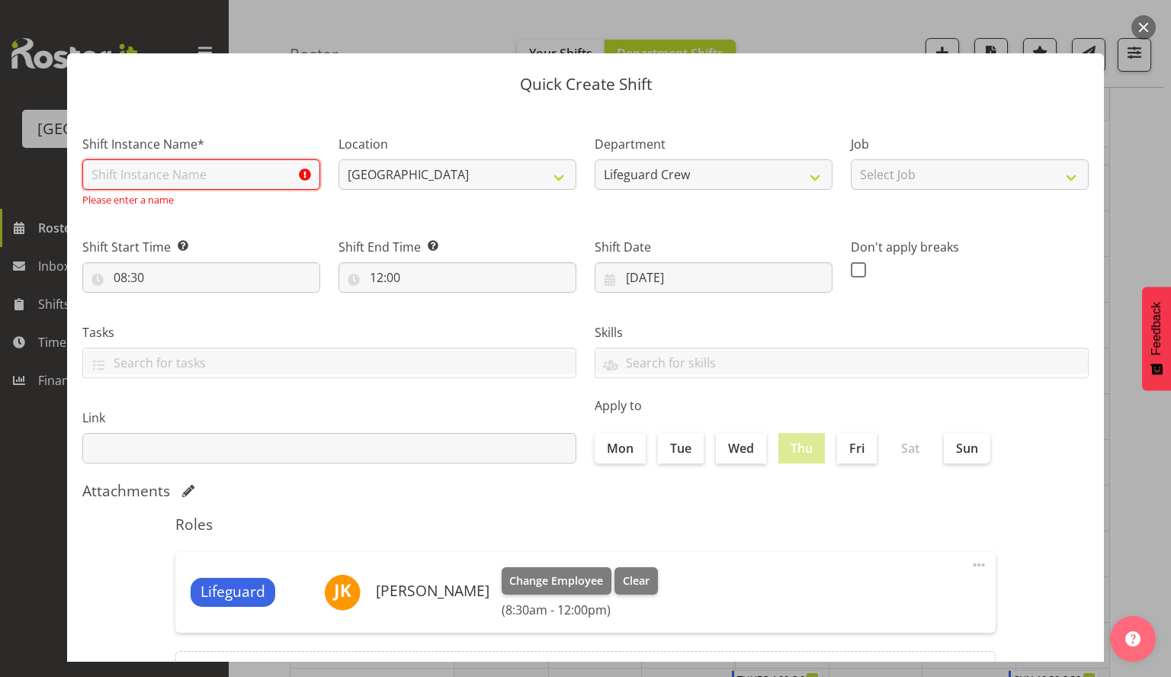
click at [210, 189] on input "text" at bounding box center [201, 174] width 238 height 30
type input "Fill in shift"
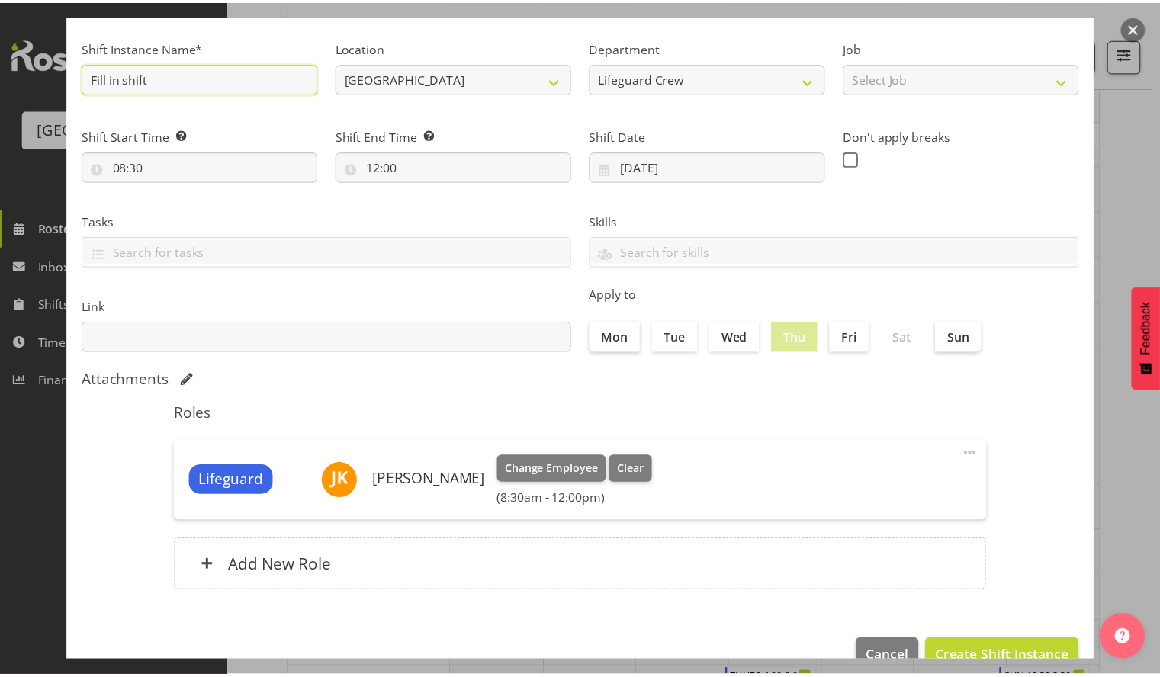
scroll to position [131, 0]
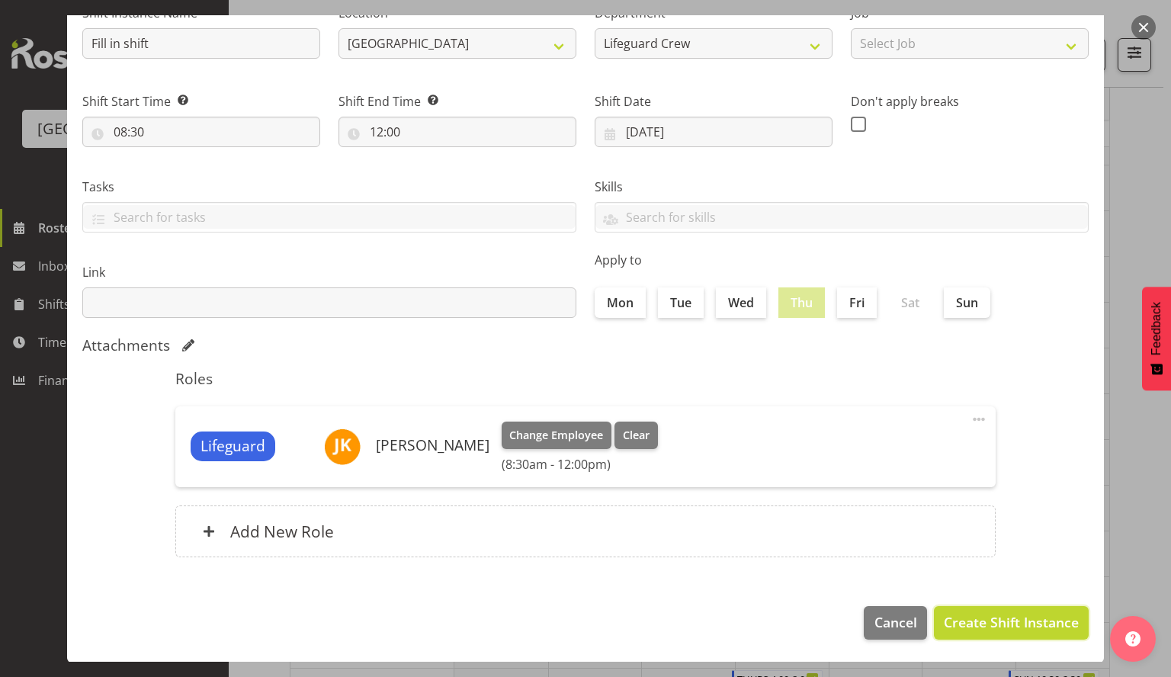
click at [1035, 618] on span "Create Shift Instance" at bounding box center [1011, 622] width 135 height 20
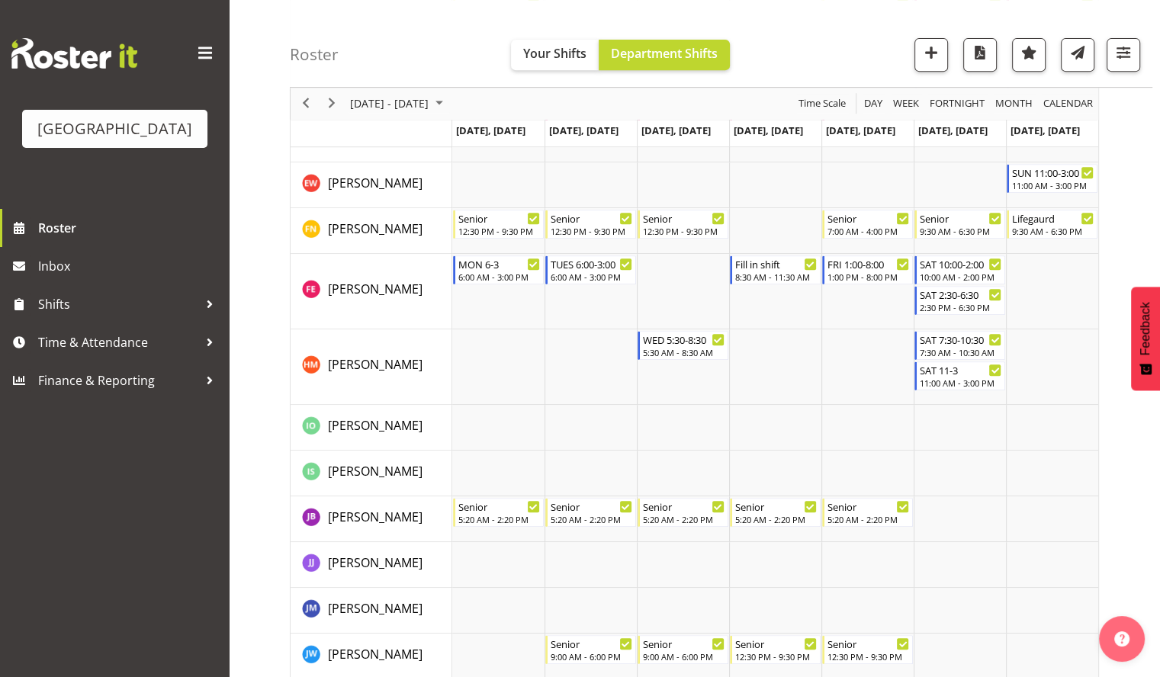
scroll to position [330, 0]
